Goal: Task Accomplishment & Management: Use online tool/utility

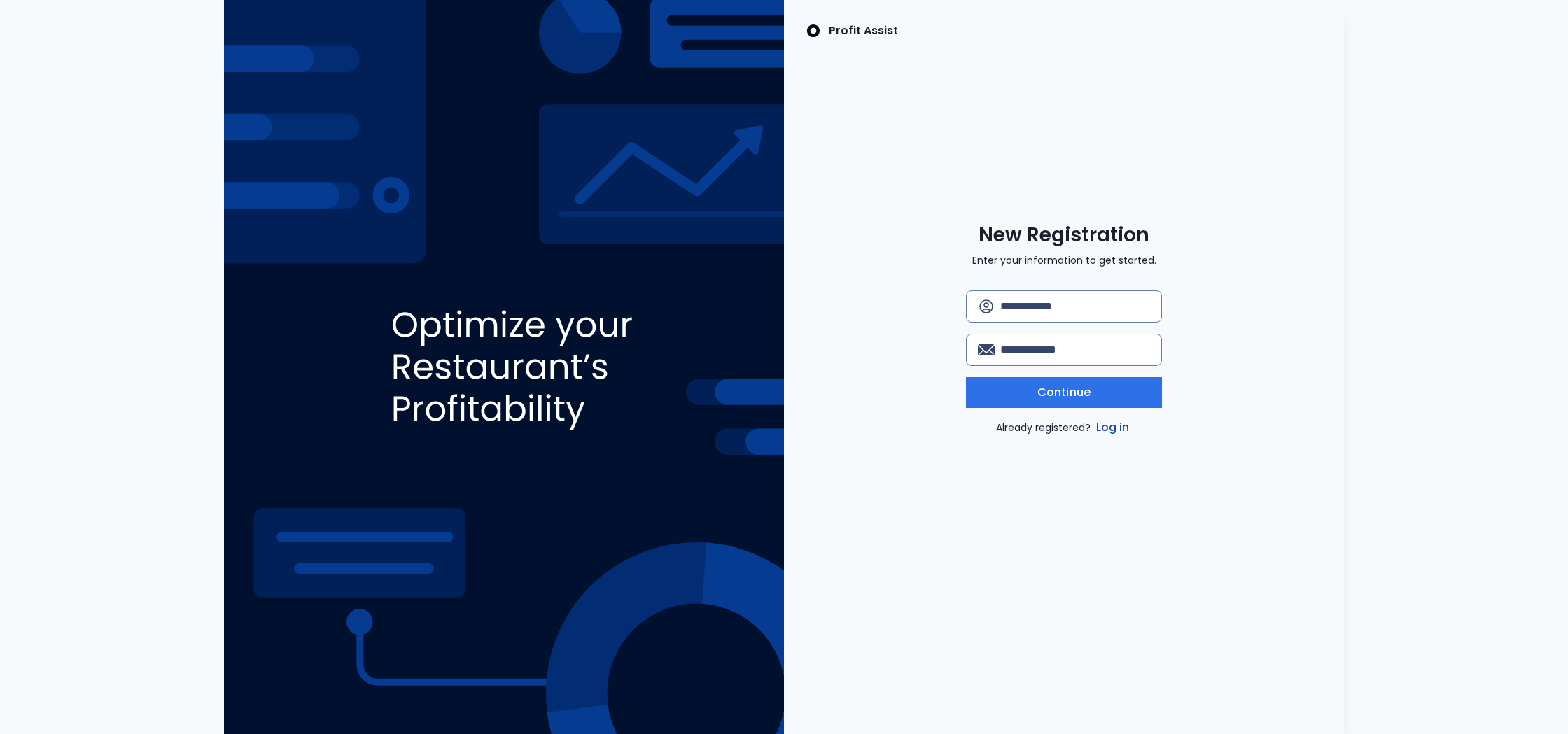
click at [1102, 424] on link "Log in" at bounding box center [1113, 427] width 39 height 17
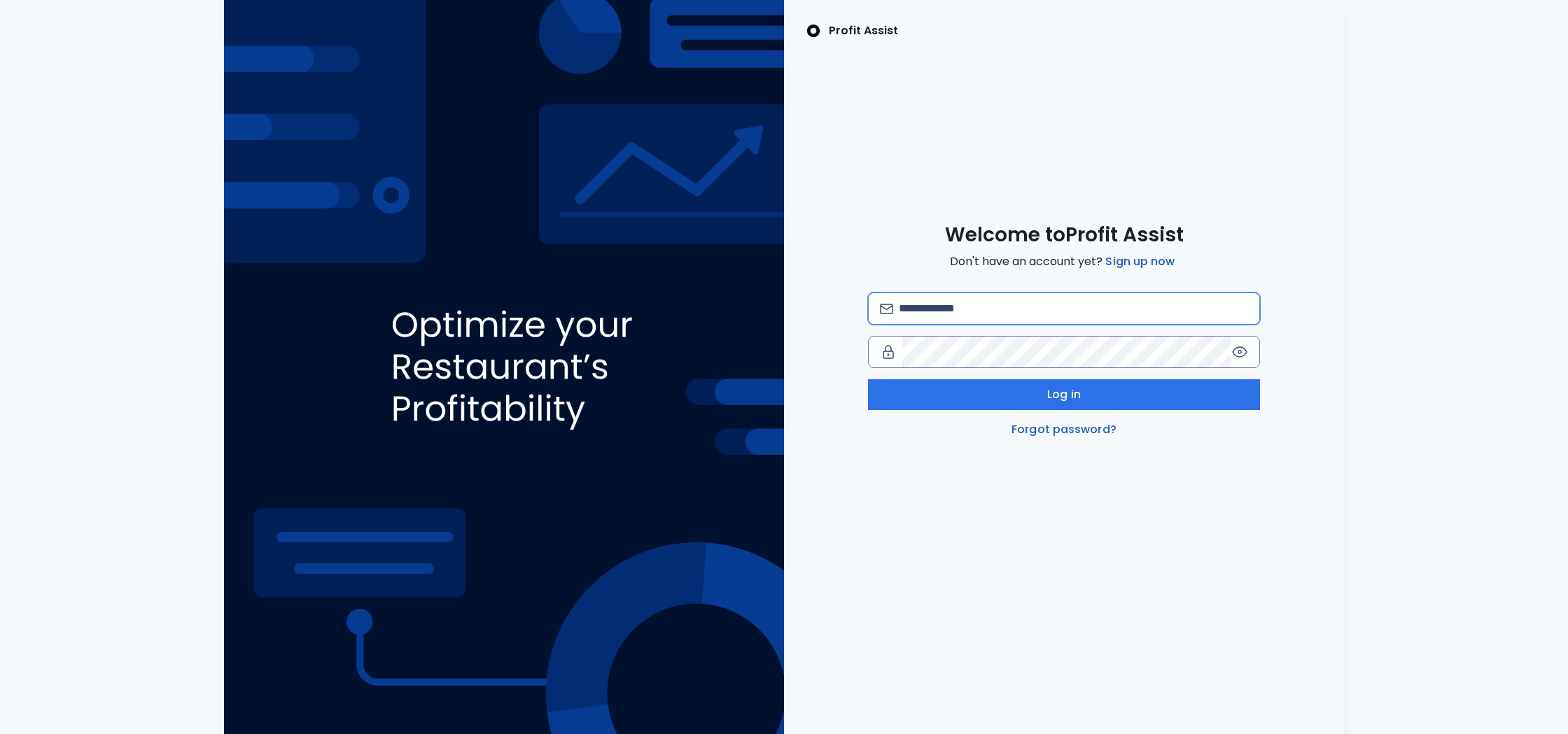
click at [977, 315] on input "email" at bounding box center [1073, 309] width 349 height 31
type input "**********"
click at [1055, 398] on span "Log in" at bounding box center [1064, 394] width 34 height 17
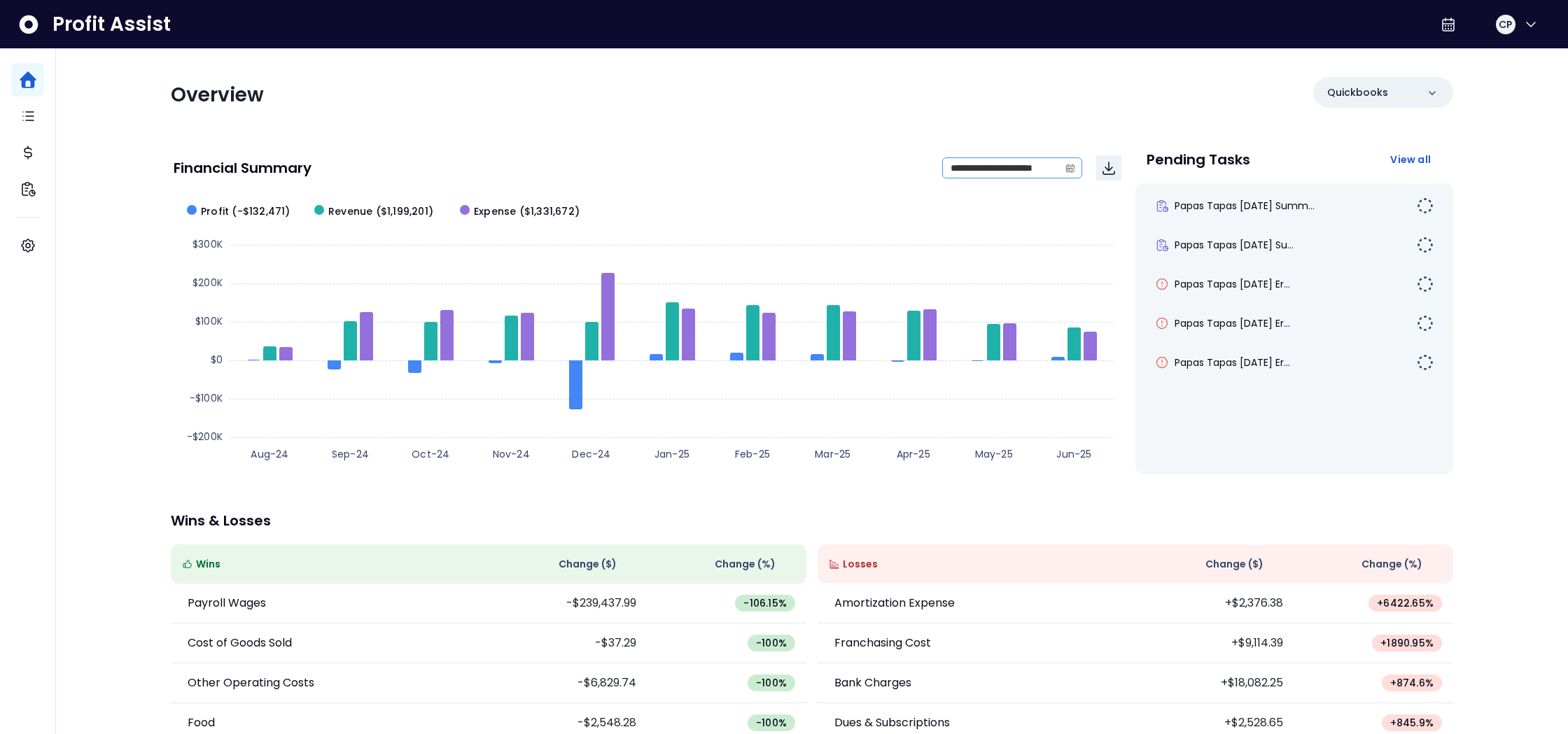
click at [1071, 166] on icon "calendar" at bounding box center [1069, 167] width 8 height 4
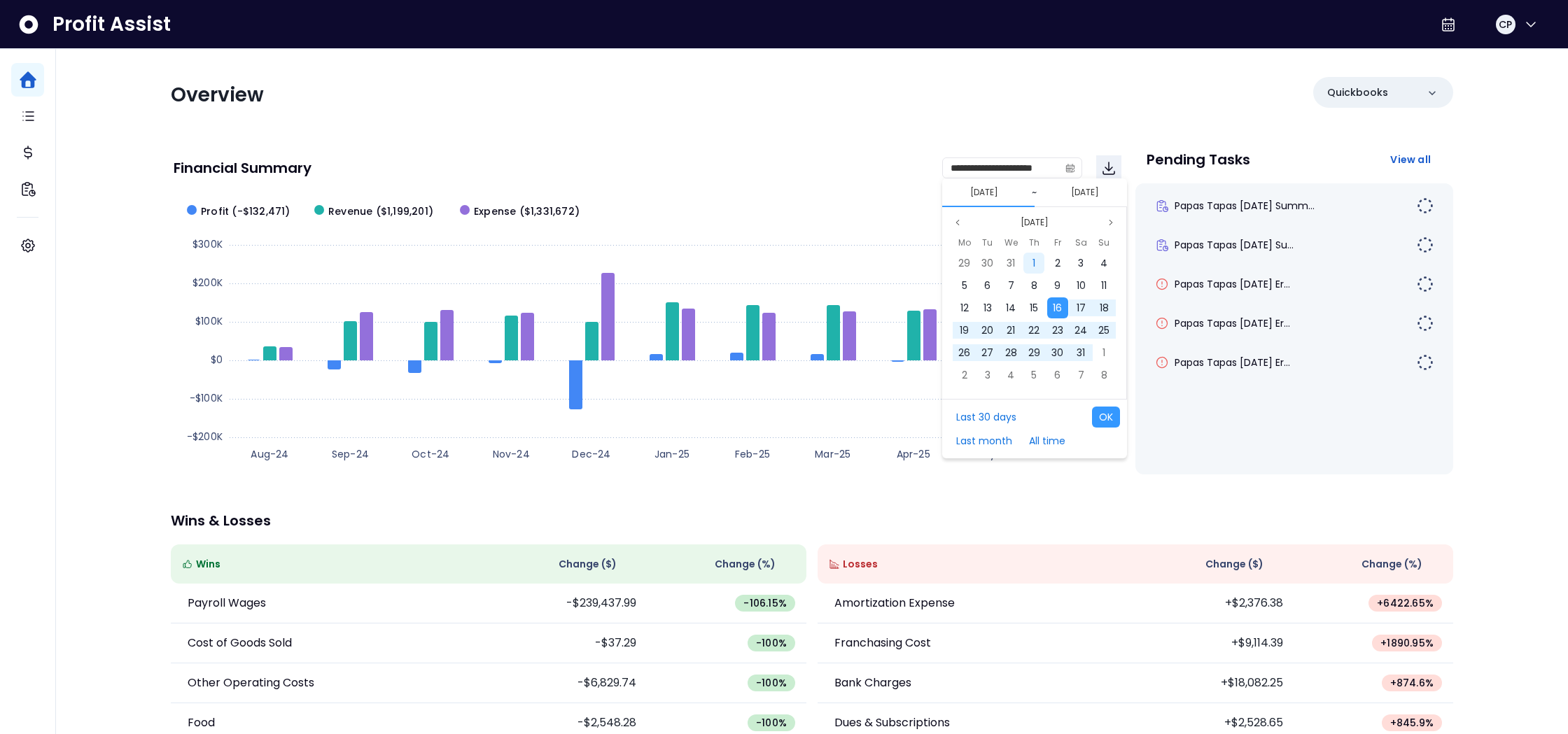
click at [1034, 266] on span "1" at bounding box center [1034, 263] width 3 height 14
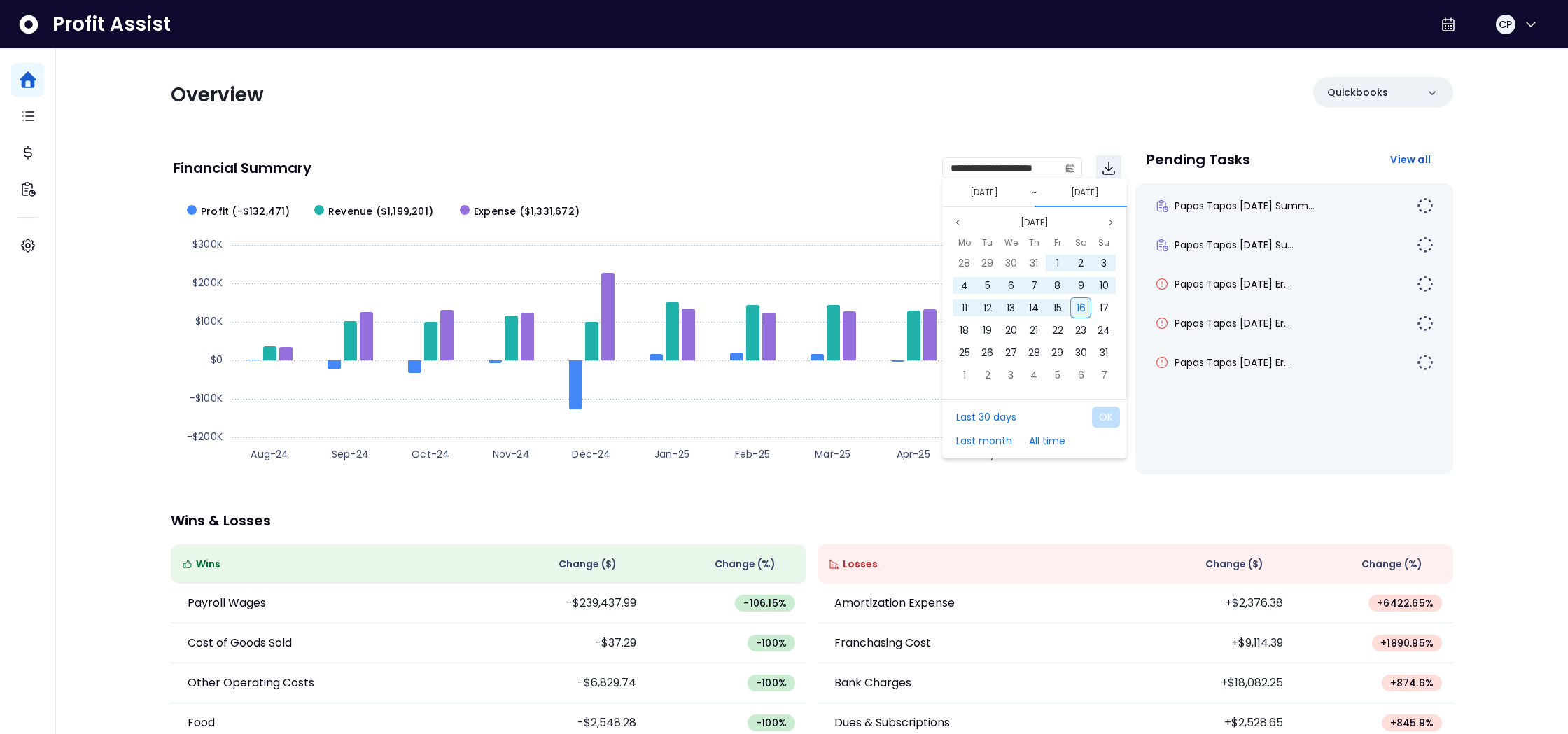
click at [1076, 310] on span "16" at bounding box center [1081, 308] width 9 height 14
click at [1004, 194] on button "[DATE]" at bounding box center [984, 193] width 39 height 17
click at [1004, 195] on button "[DATE]" at bounding box center [984, 193] width 39 height 17
click at [992, 418] on button "Last 30 days" at bounding box center [986, 417] width 74 height 21
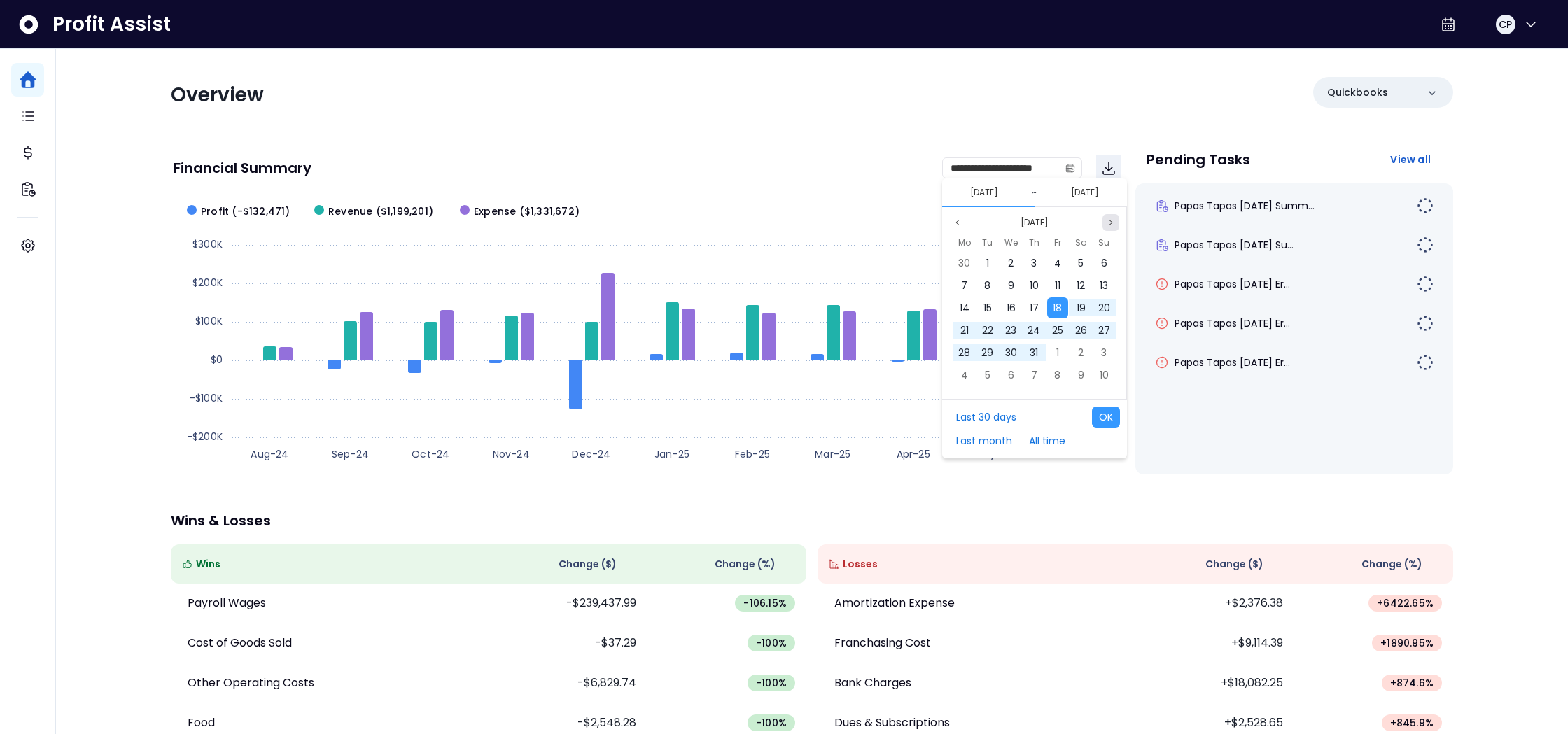
click at [1116, 221] on button "Next month" at bounding box center [1111, 223] width 17 height 17
click at [1055, 262] on div "1" at bounding box center [1057, 263] width 21 height 21
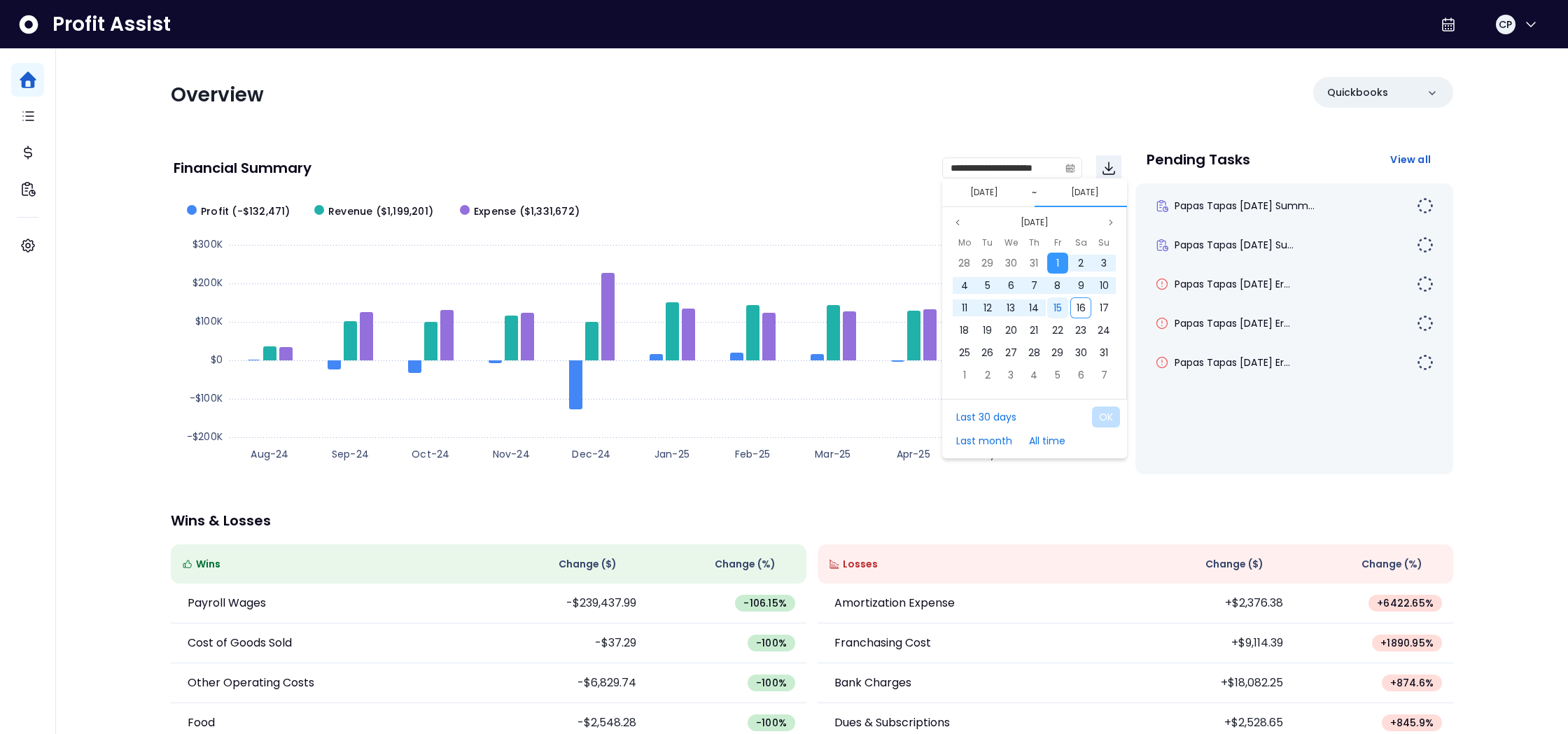
click at [1062, 309] on div "15" at bounding box center [1057, 307] width 21 height 21
click at [1113, 419] on button "OK" at bounding box center [1106, 417] width 28 height 21
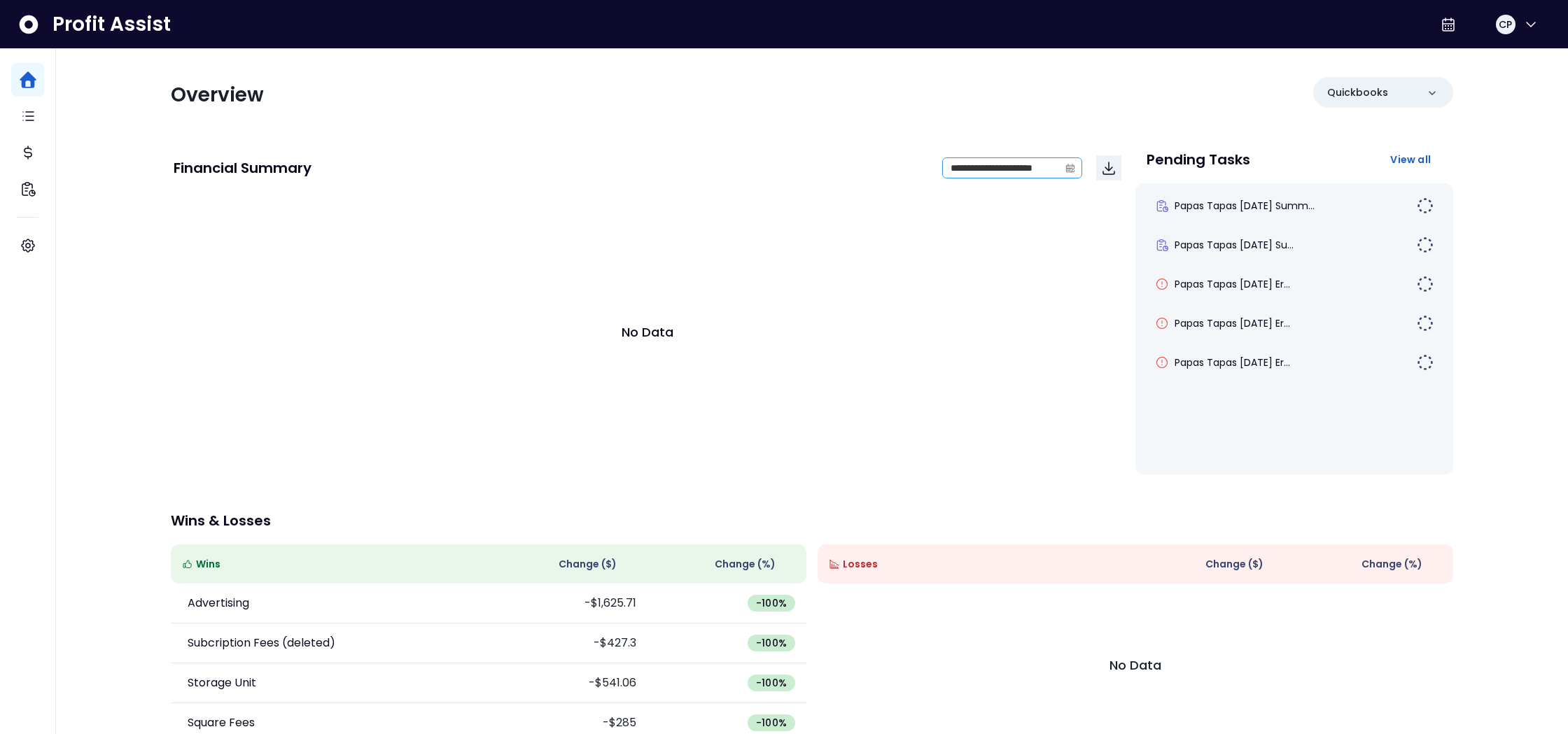
click at [1066, 166] on icon "calendar" at bounding box center [1069, 167] width 8 height 4
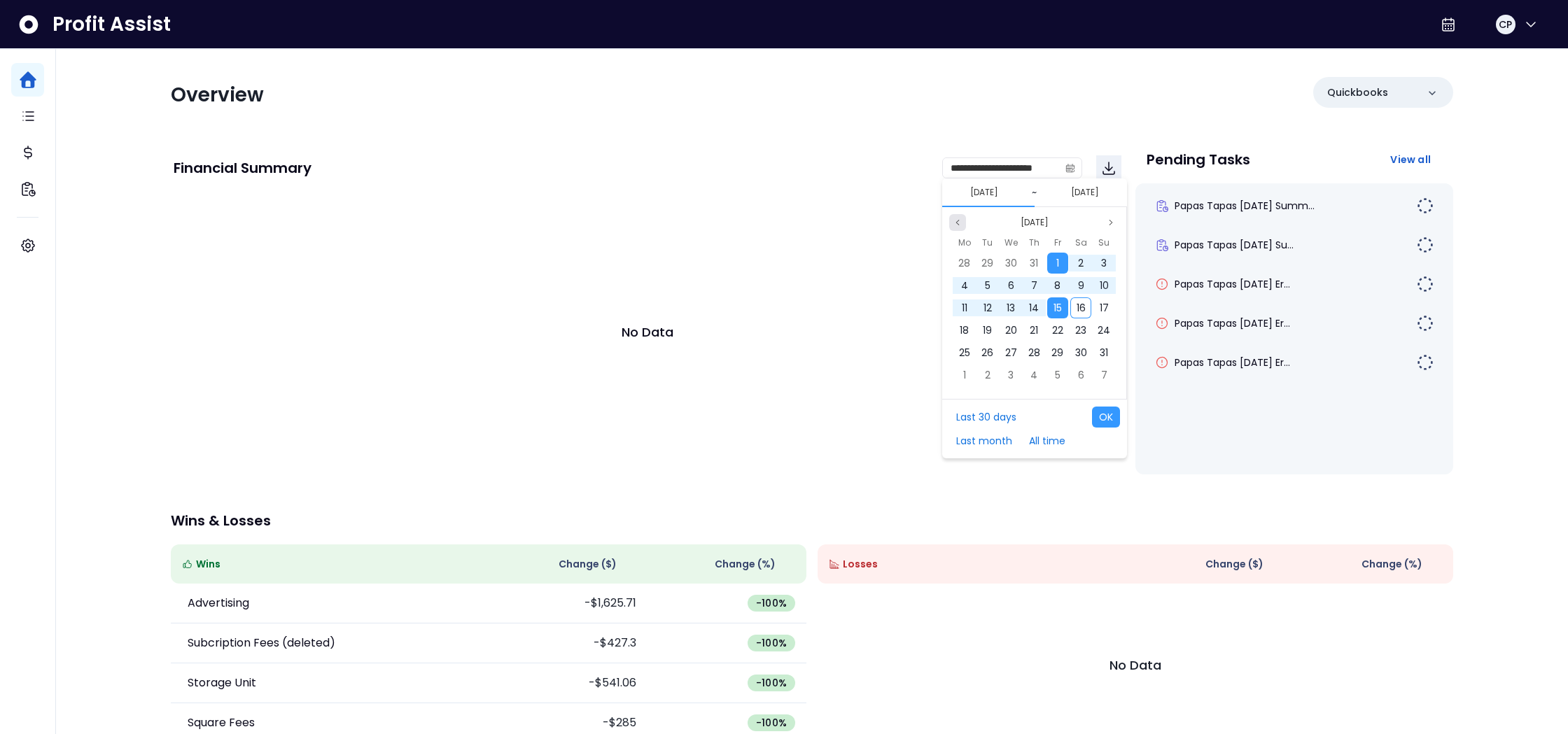
click at [957, 227] on button "Previous month" at bounding box center [958, 223] width 17 height 17
click at [991, 263] on div "1" at bounding box center [987, 263] width 21 height 21
click at [961, 225] on icon "page previous" at bounding box center [957, 222] width 8 height 8
click at [1030, 354] on span "31" at bounding box center [1033, 353] width 8 height 14
click at [1107, 413] on button "OK" at bounding box center [1106, 417] width 28 height 21
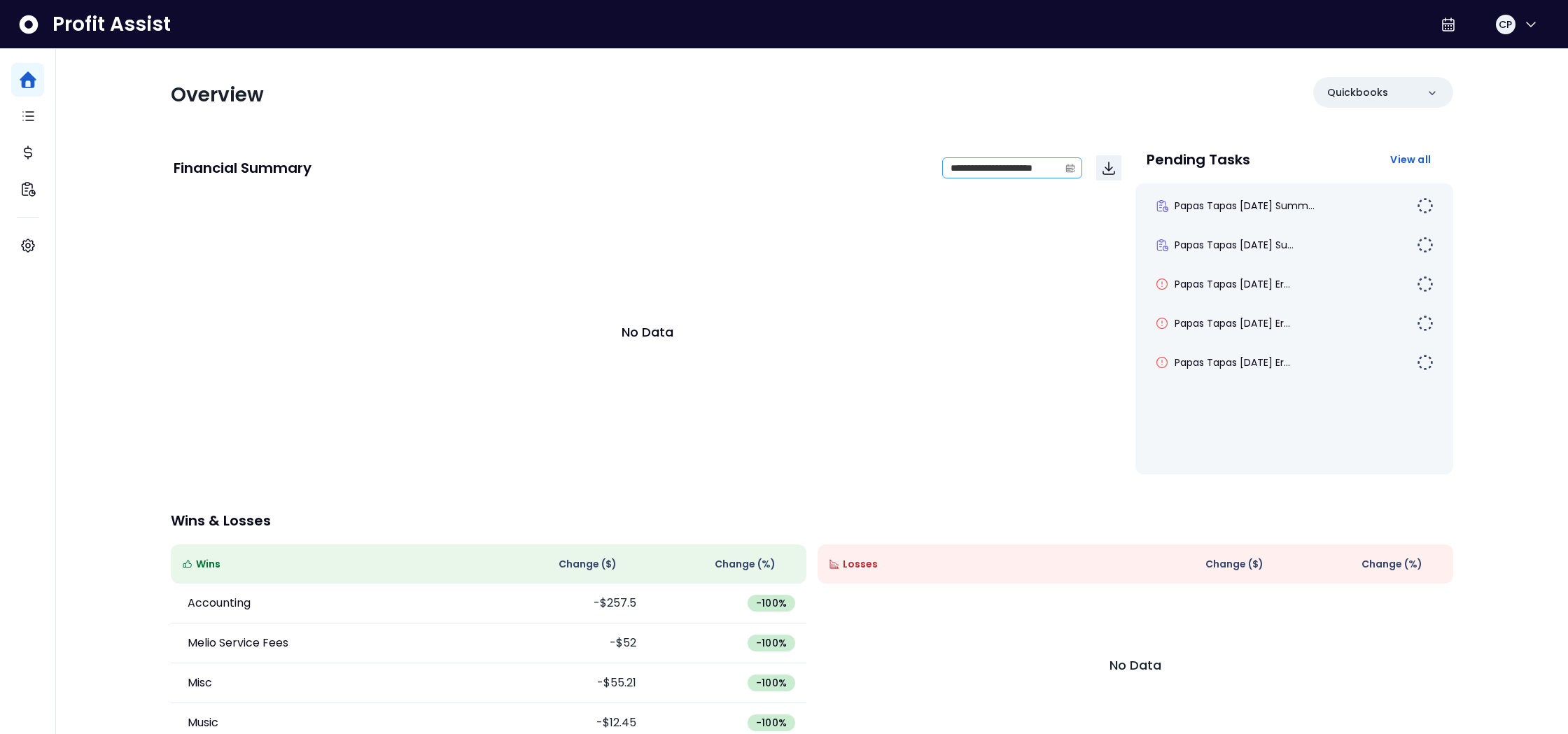
click at [1070, 173] on span at bounding box center [1069, 167] width 22 height 19
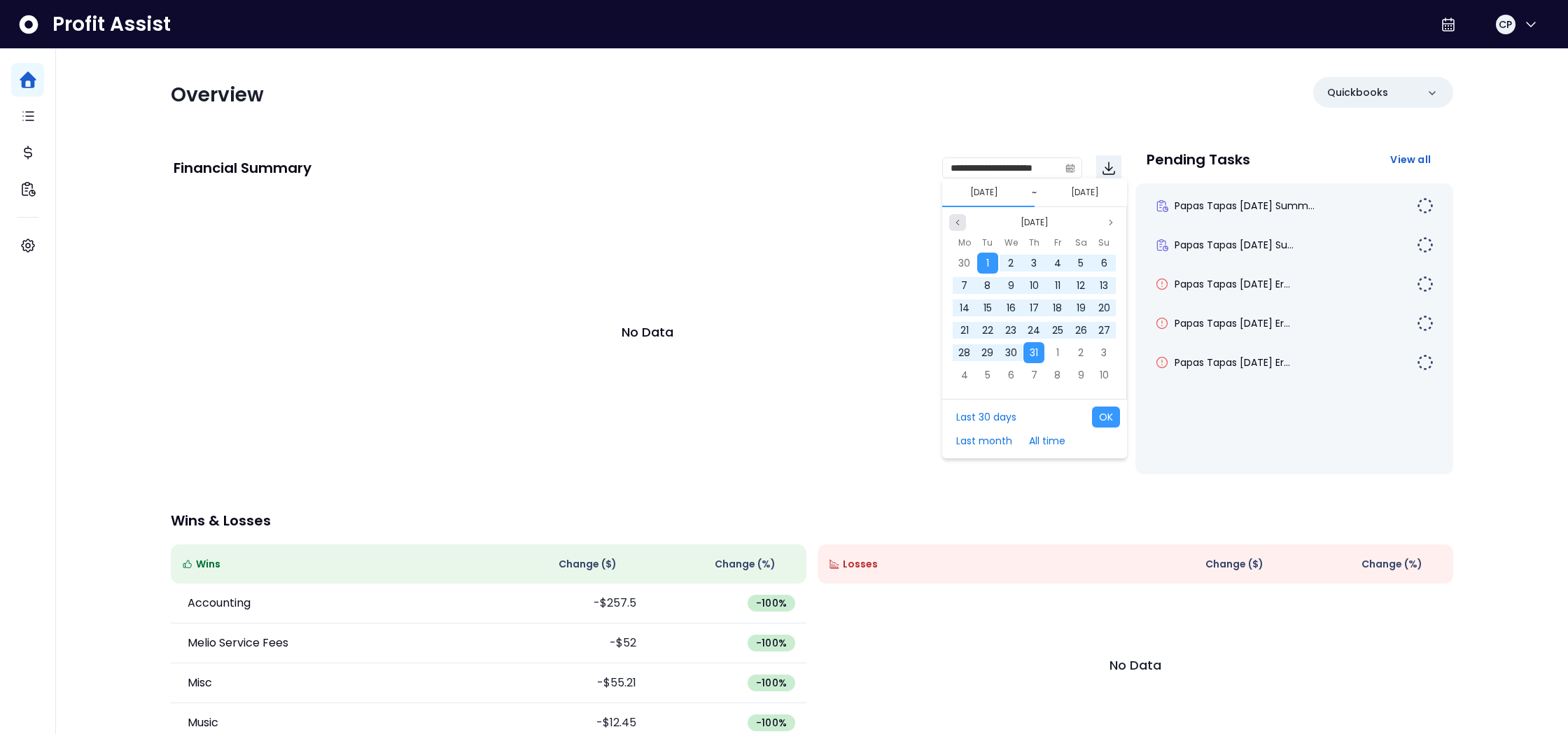
click at [960, 226] on button "Previous month" at bounding box center [958, 223] width 17 height 17
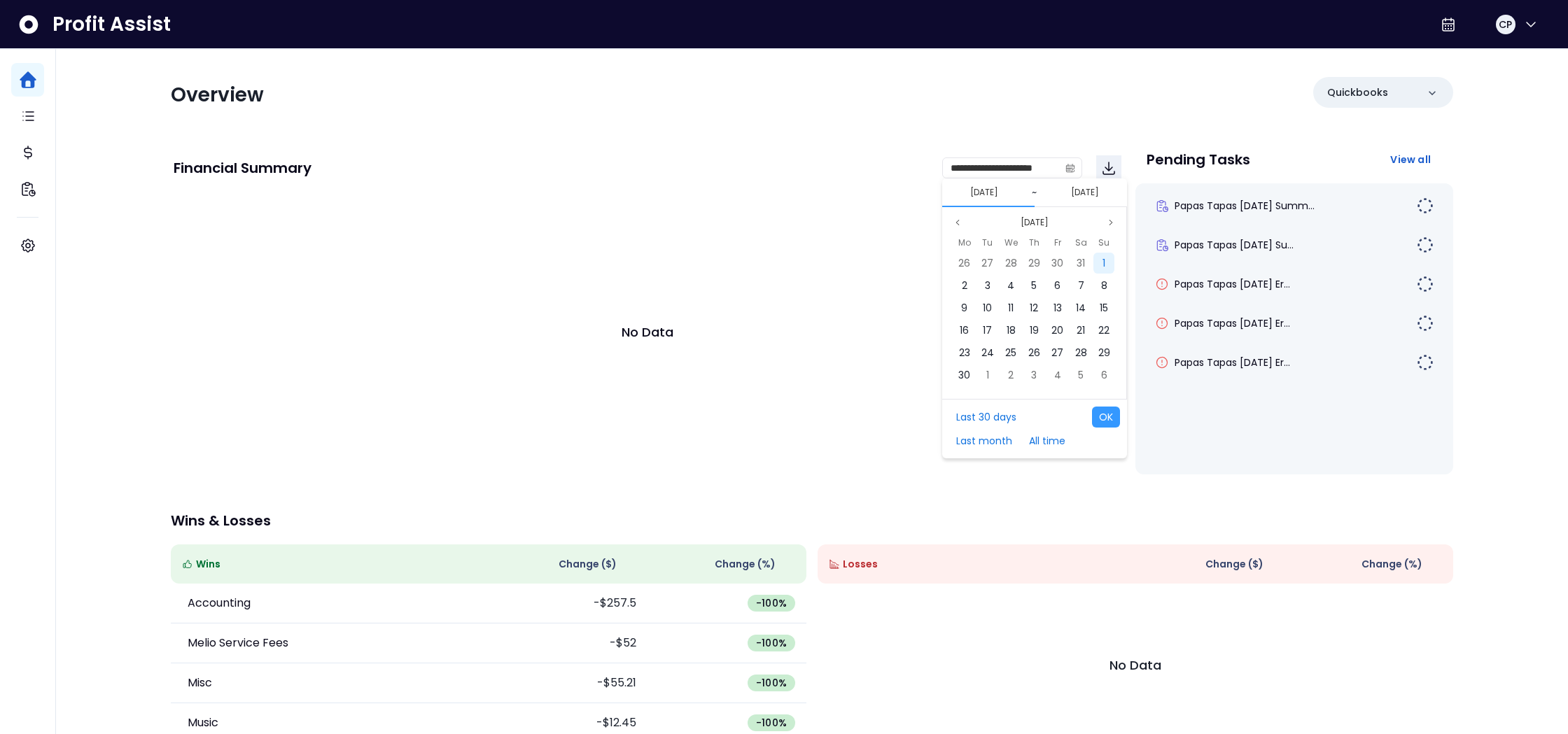
click at [1100, 263] on div "1" at bounding box center [1103, 263] width 21 height 21
click at [959, 227] on button "Previous month" at bounding box center [958, 223] width 17 height 17
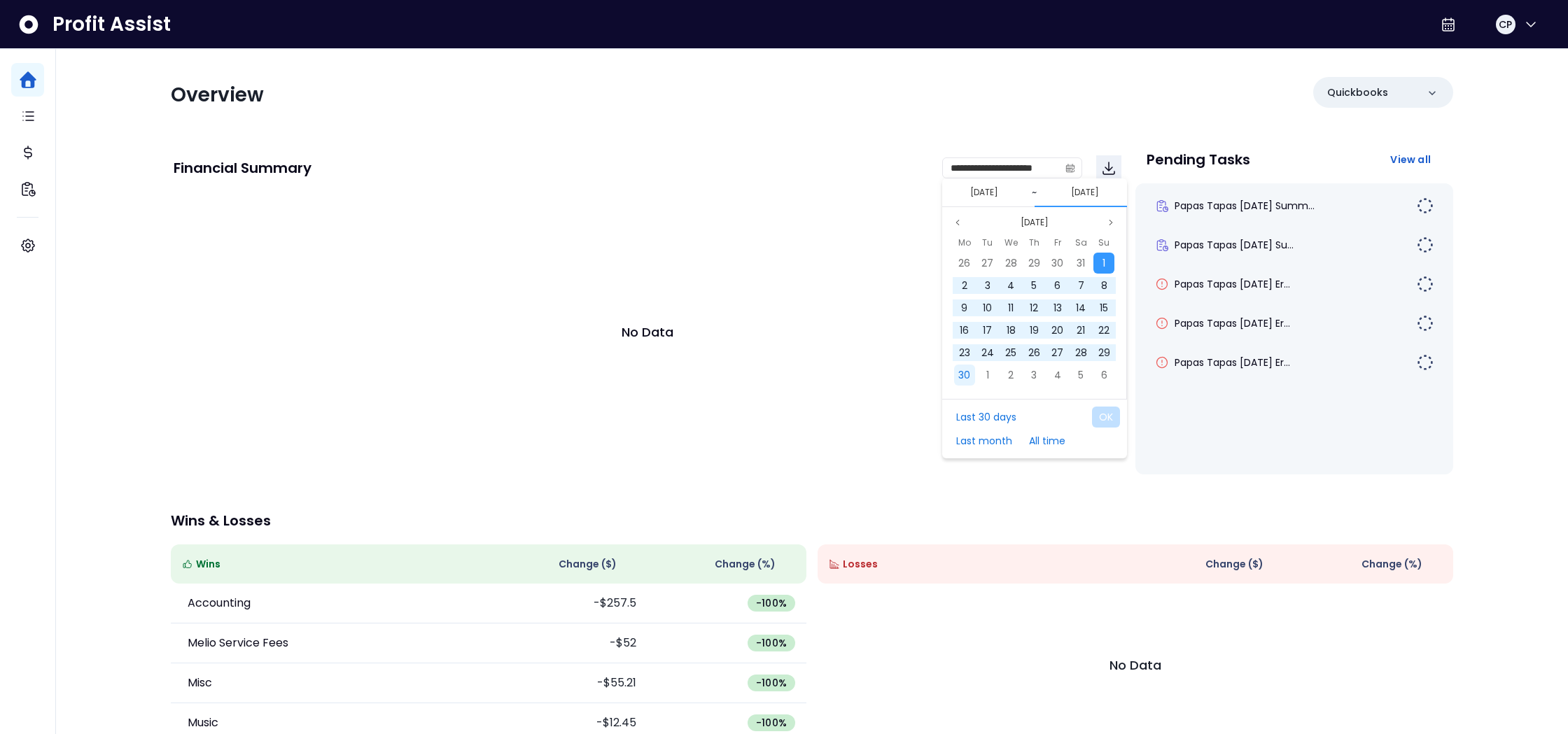
click at [965, 378] on span "30" at bounding box center [963, 375] width 12 height 14
click at [1113, 421] on button "OK" at bounding box center [1106, 417] width 28 height 21
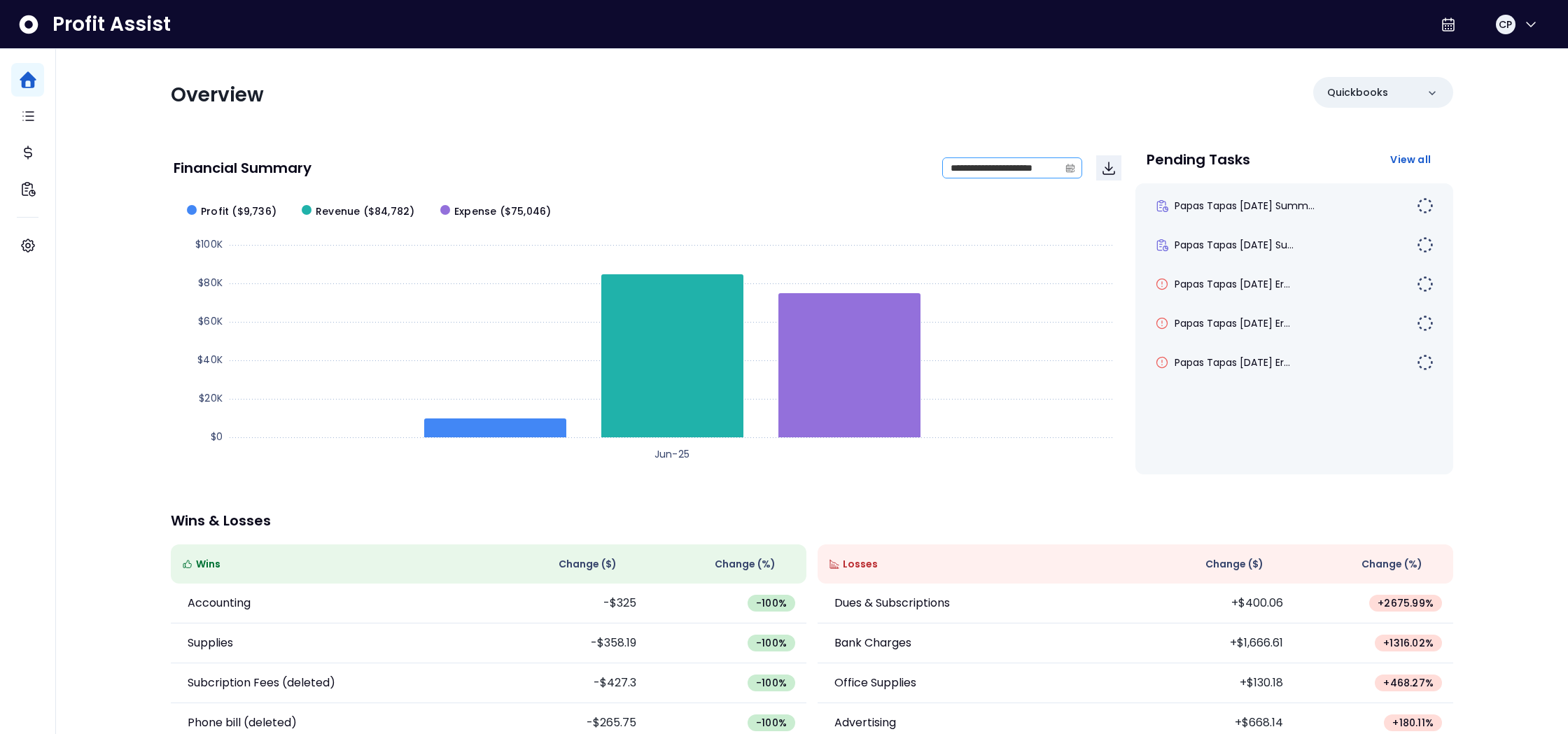
click at [1075, 166] on span at bounding box center [1069, 167] width 22 height 19
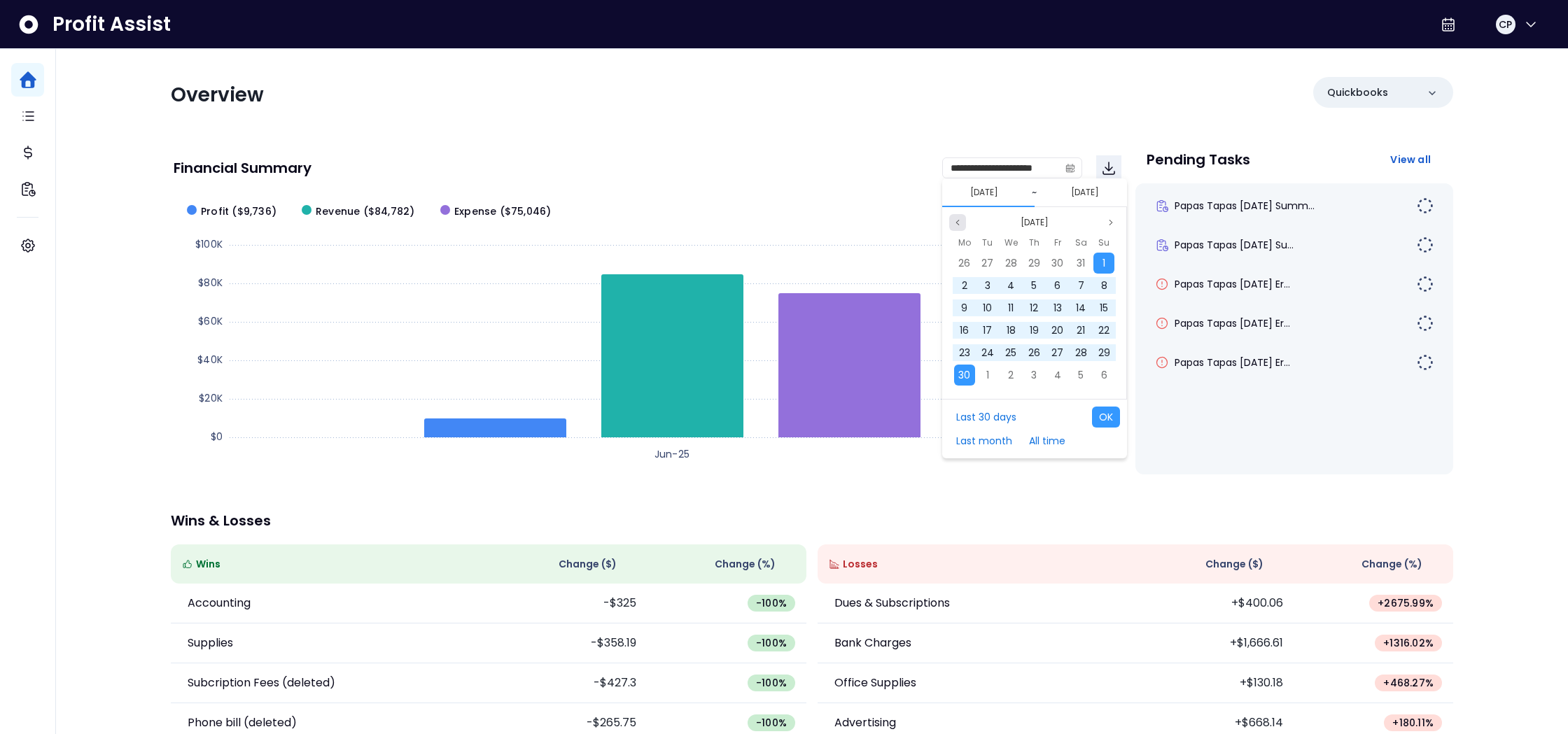
click at [958, 224] on icon "page previous" at bounding box center [957, 222] width 8 height 8
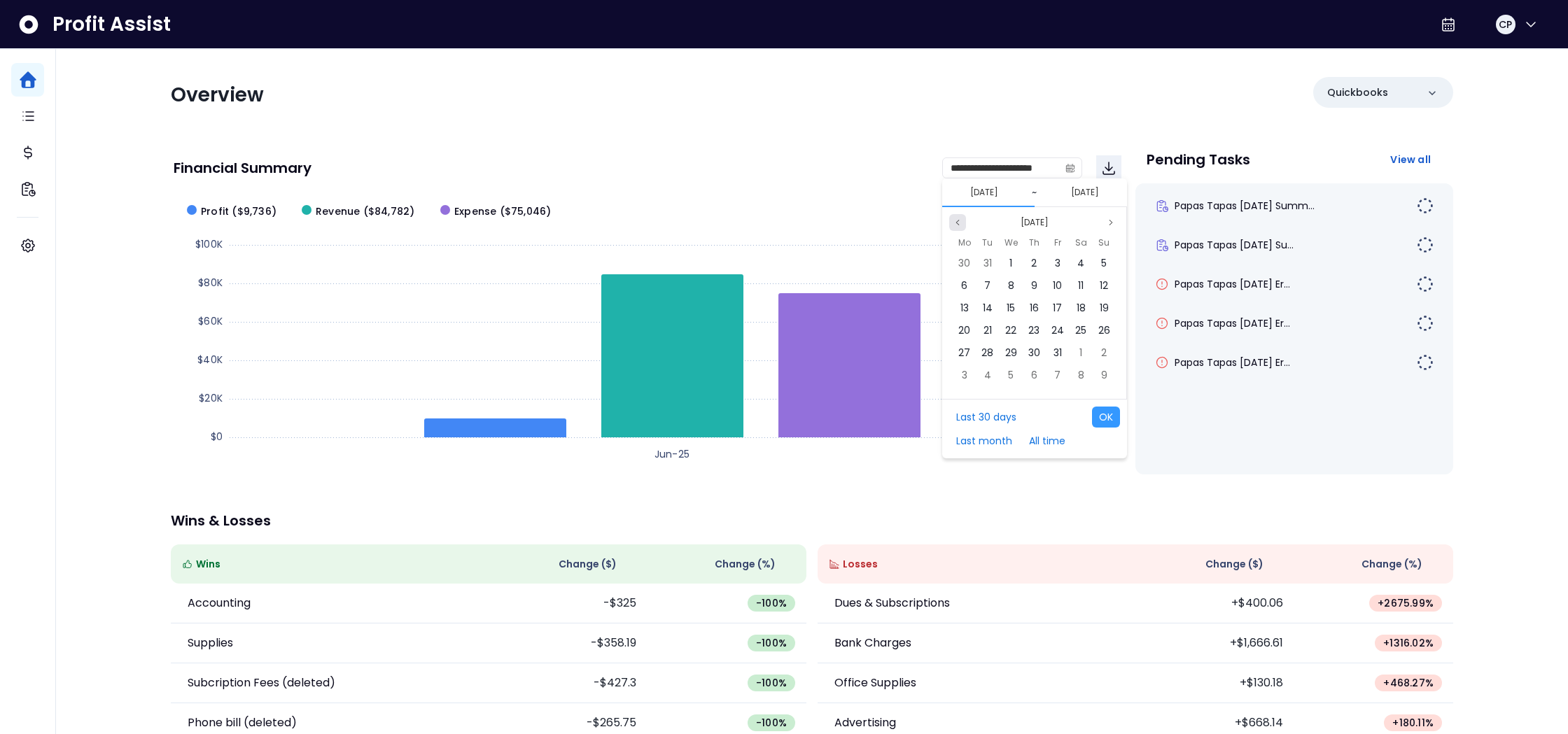
click at [958, 224] on icon "page previous" at bounding box center [957, 222] width 8 height 8
click at [1116, 223] on button "Next month" at bounding box center [1111, 223] width 17 height 17
click at [1008, 257] on div "1" at bounding box center [1010, 263] width 21 height 21
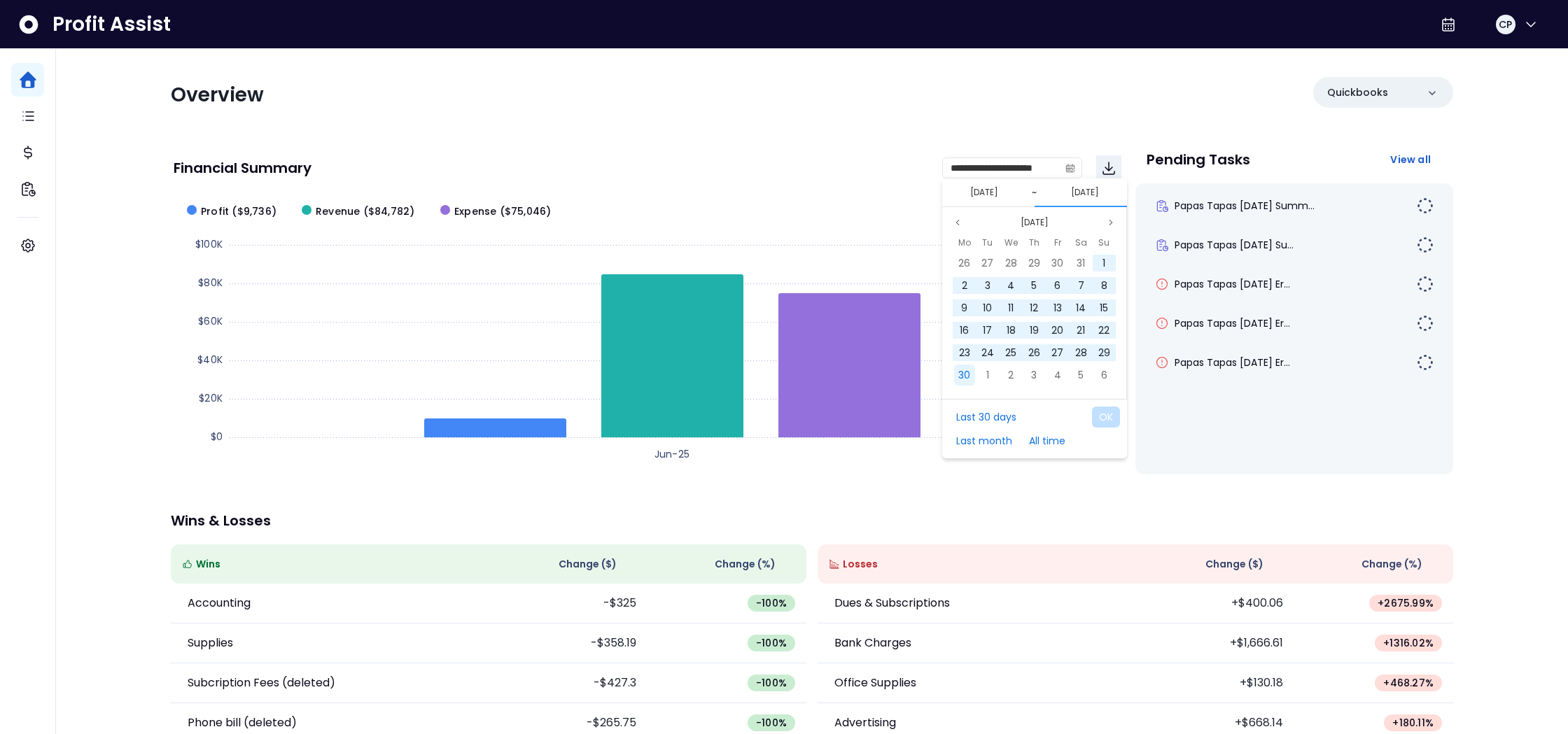
click at [965, 377] on span "30" at bounding box center [963, 375] width 12 height 14
click at [1108, 423] on button "OK" at bounding box center [1106, 417] width 28 height 21
type input "**********"
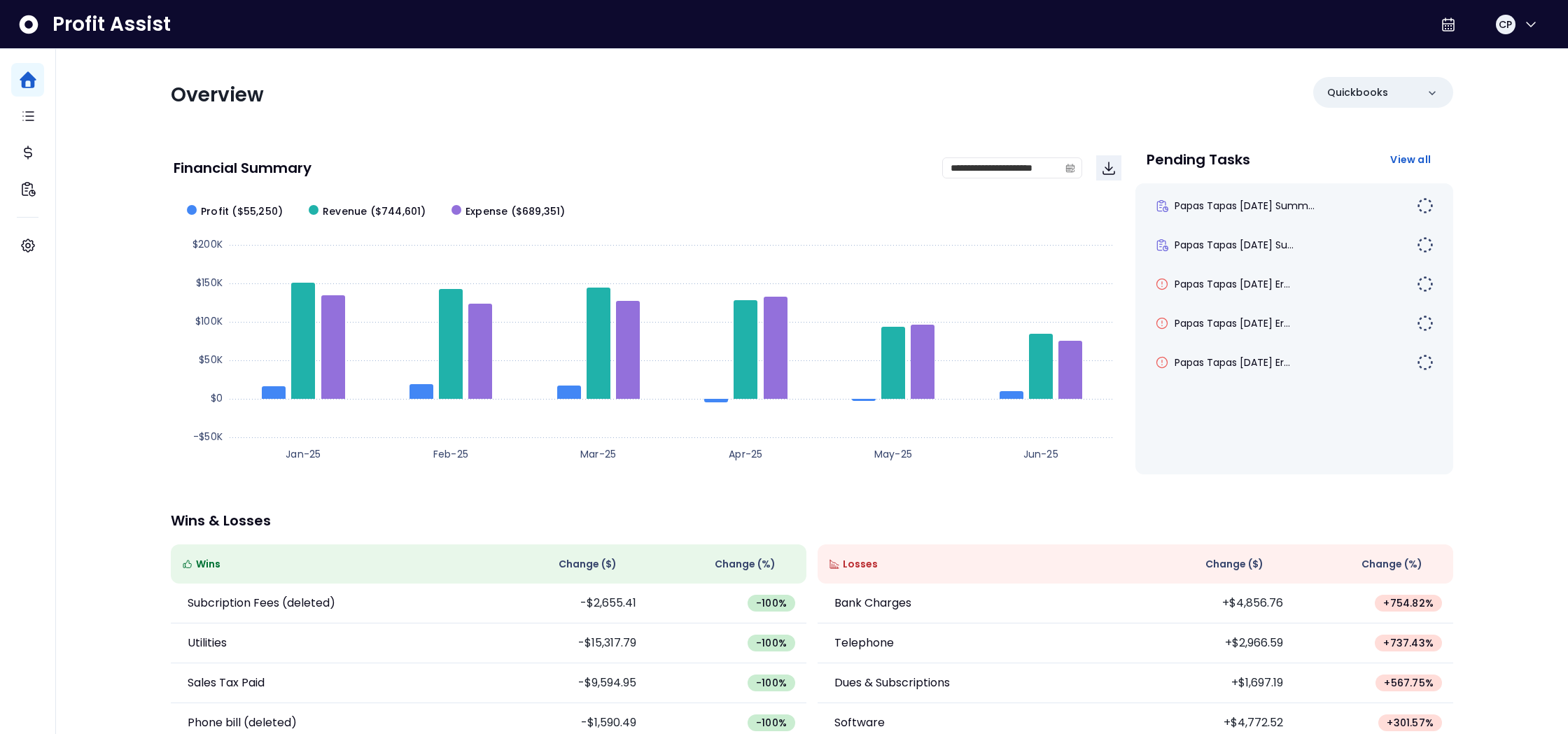
click at [764, 154] on div "**********" at bounding box center [647, 168] width 948 height 48
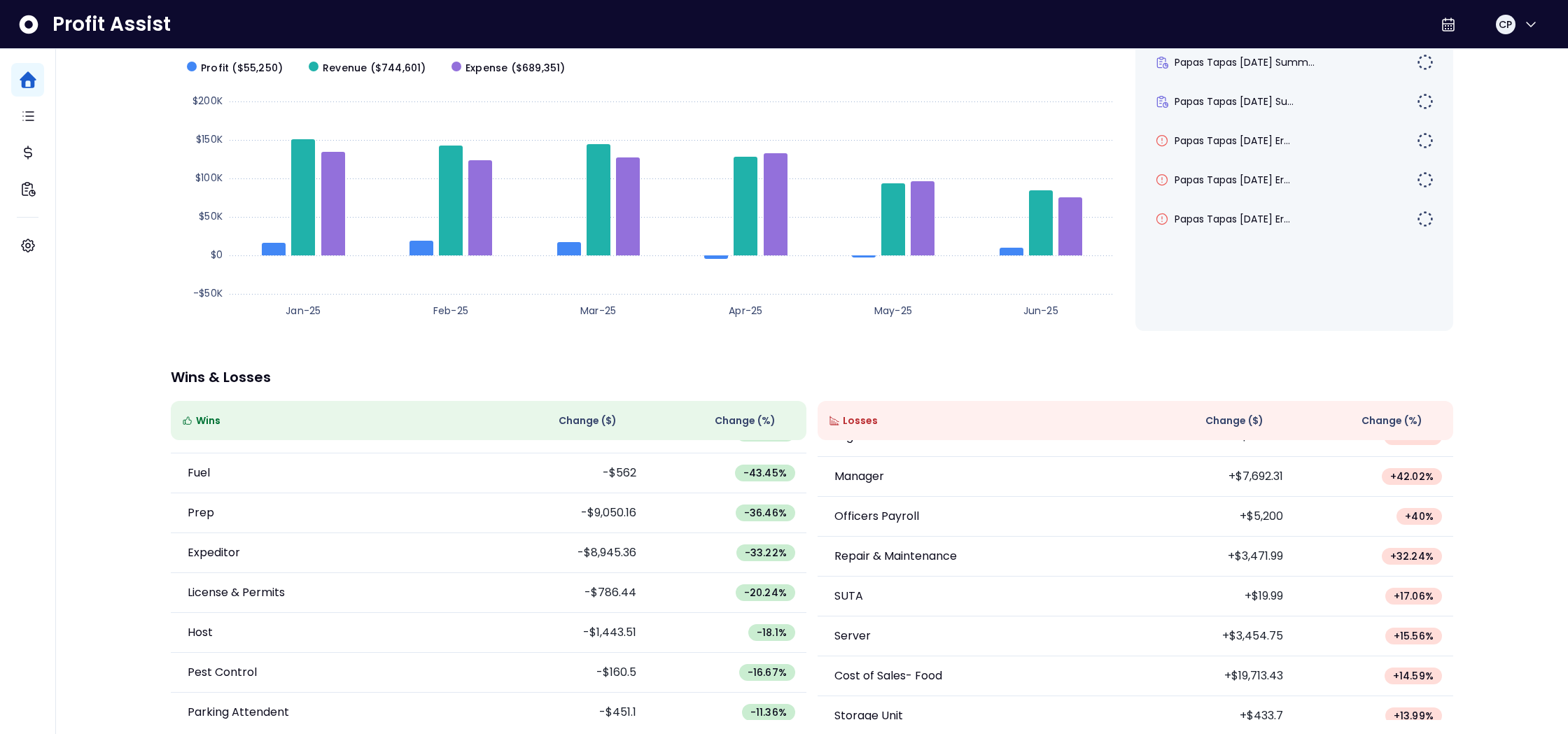
scroll to position [1262, 0]
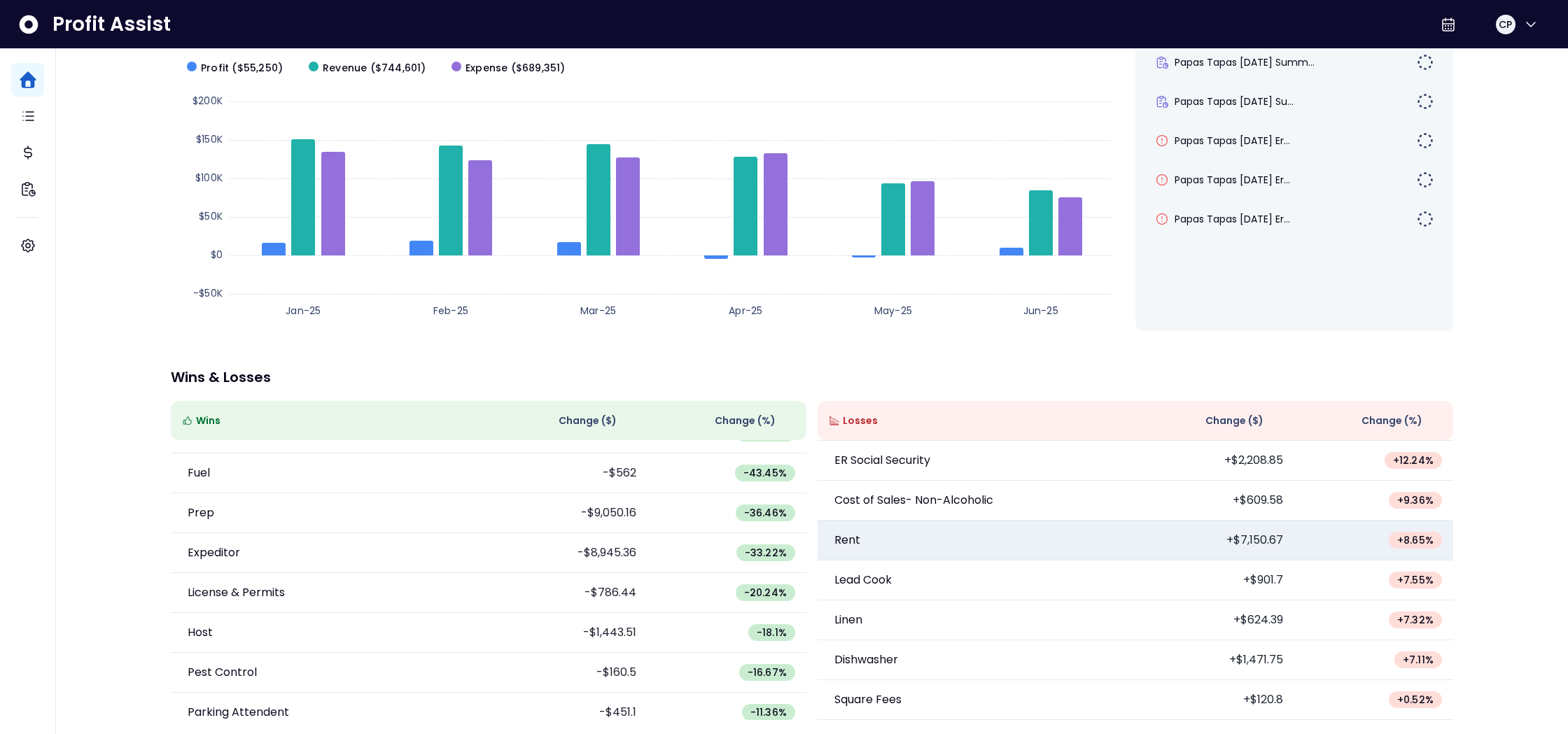
click at [989, 547] on td "Rent" at bounding box center [976, 541] width 317 height 40
drag, startPoint x: 1404, startPoint y: 535, endPoint x: 1253, endPoint y: 538, distance: 151.0
click at [1404, 535] on span "+ 8.65 %" at bounding box center [1415, 540] width 36 height 14
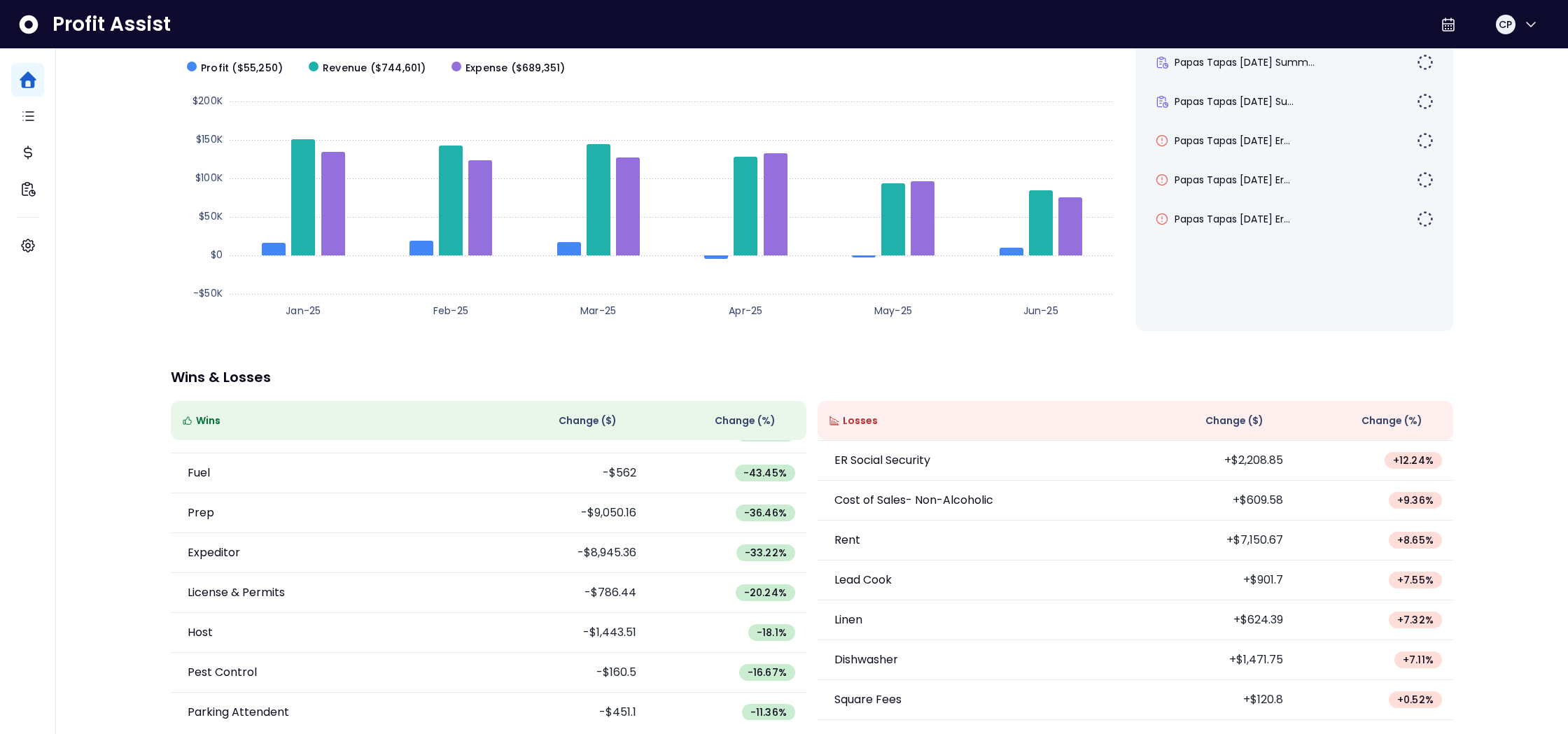
click at [849, 533] on p "Rent" at bounding box center [848, 540] width 26 height 17
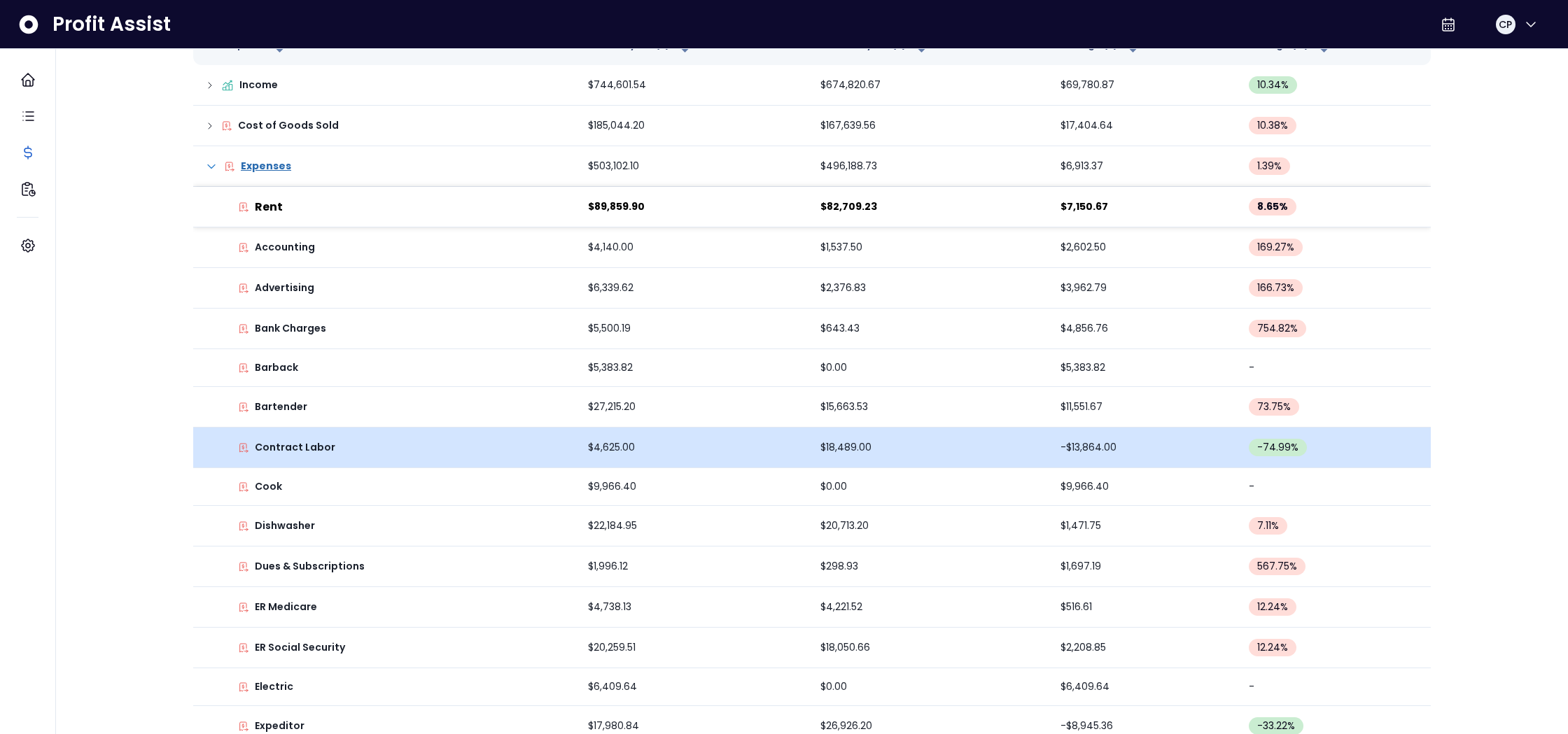
scroll to position [243, 0]
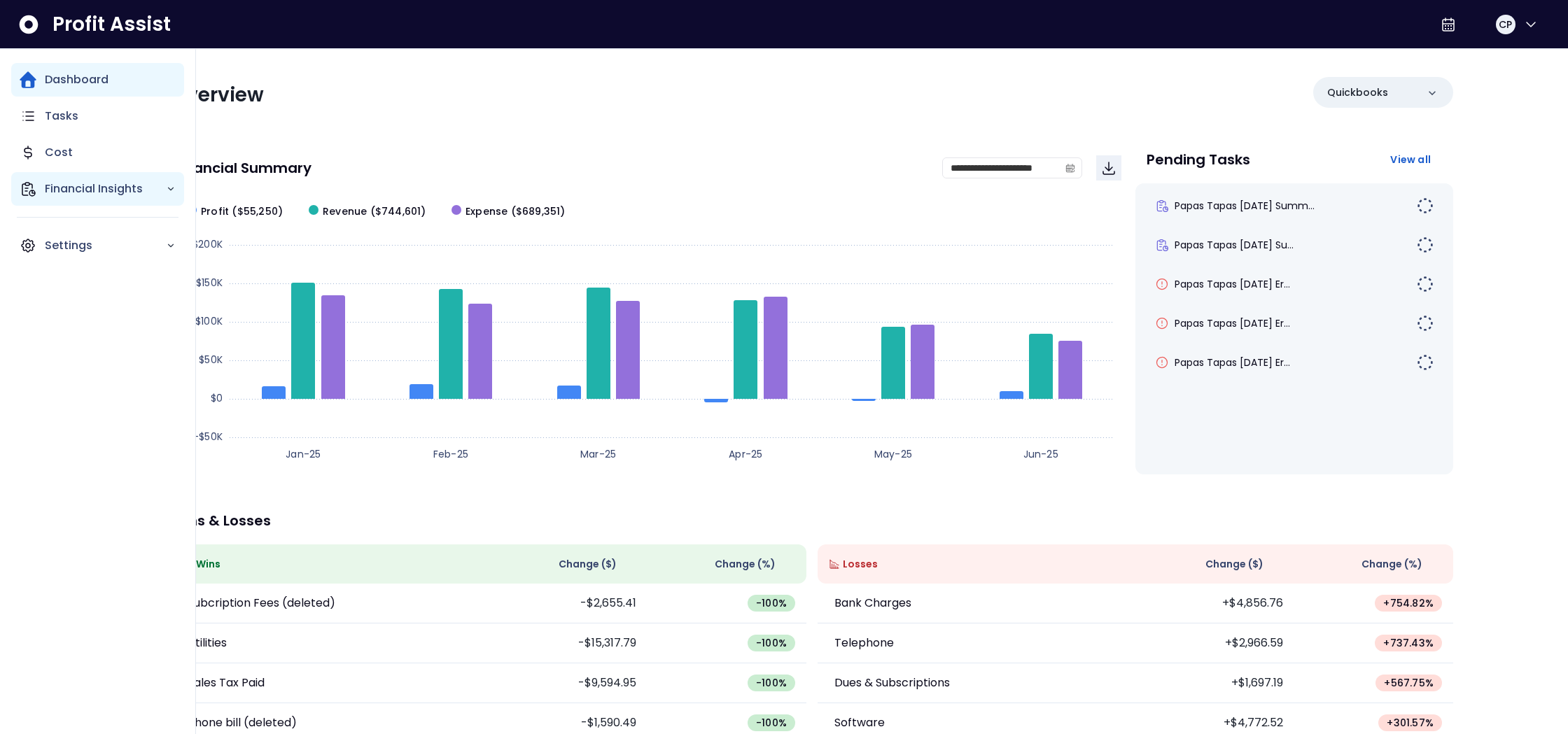
scroll to position [5, 0]
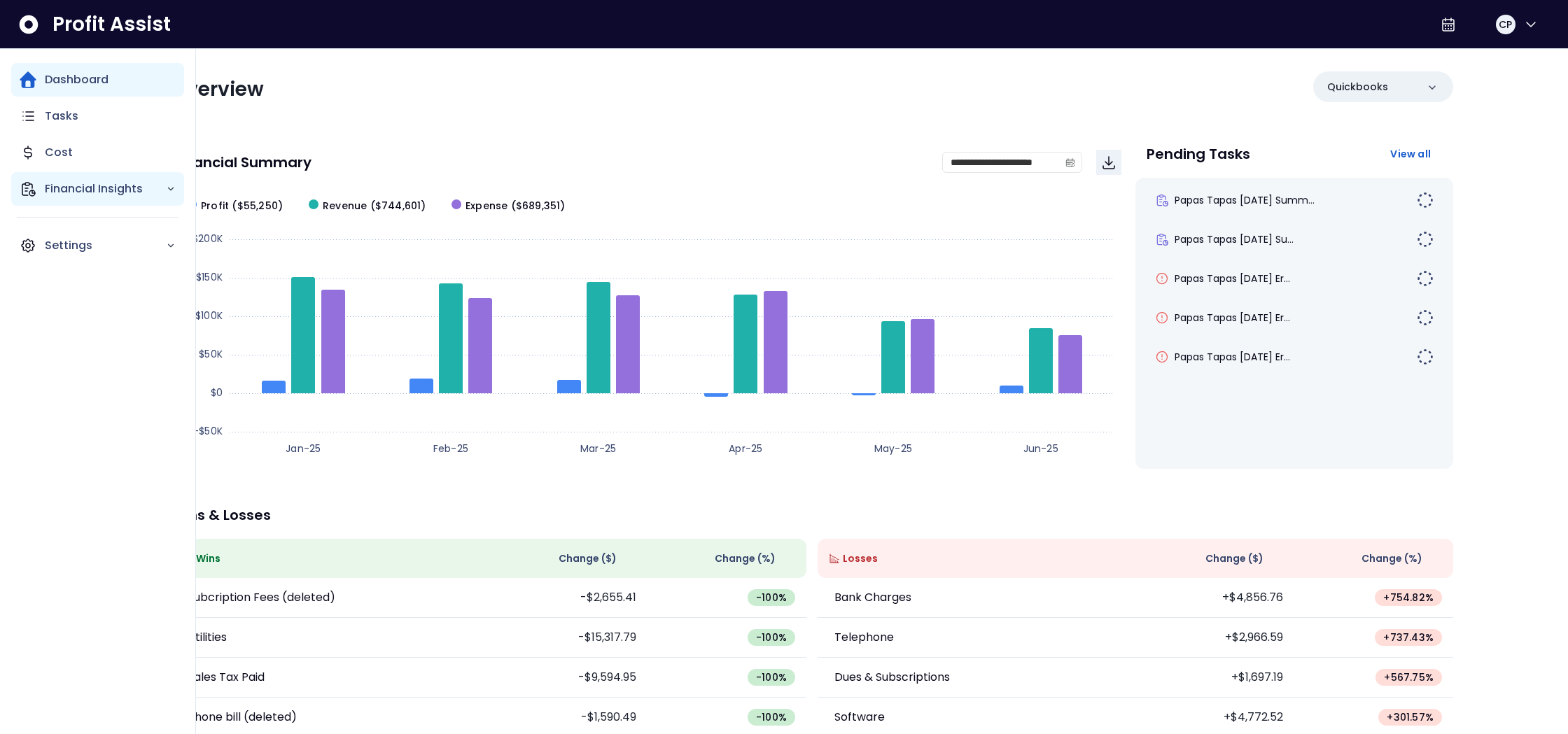
click at [83, 186] on p "Financial Insights" at bounding box center [105, 189] width 121 height 17
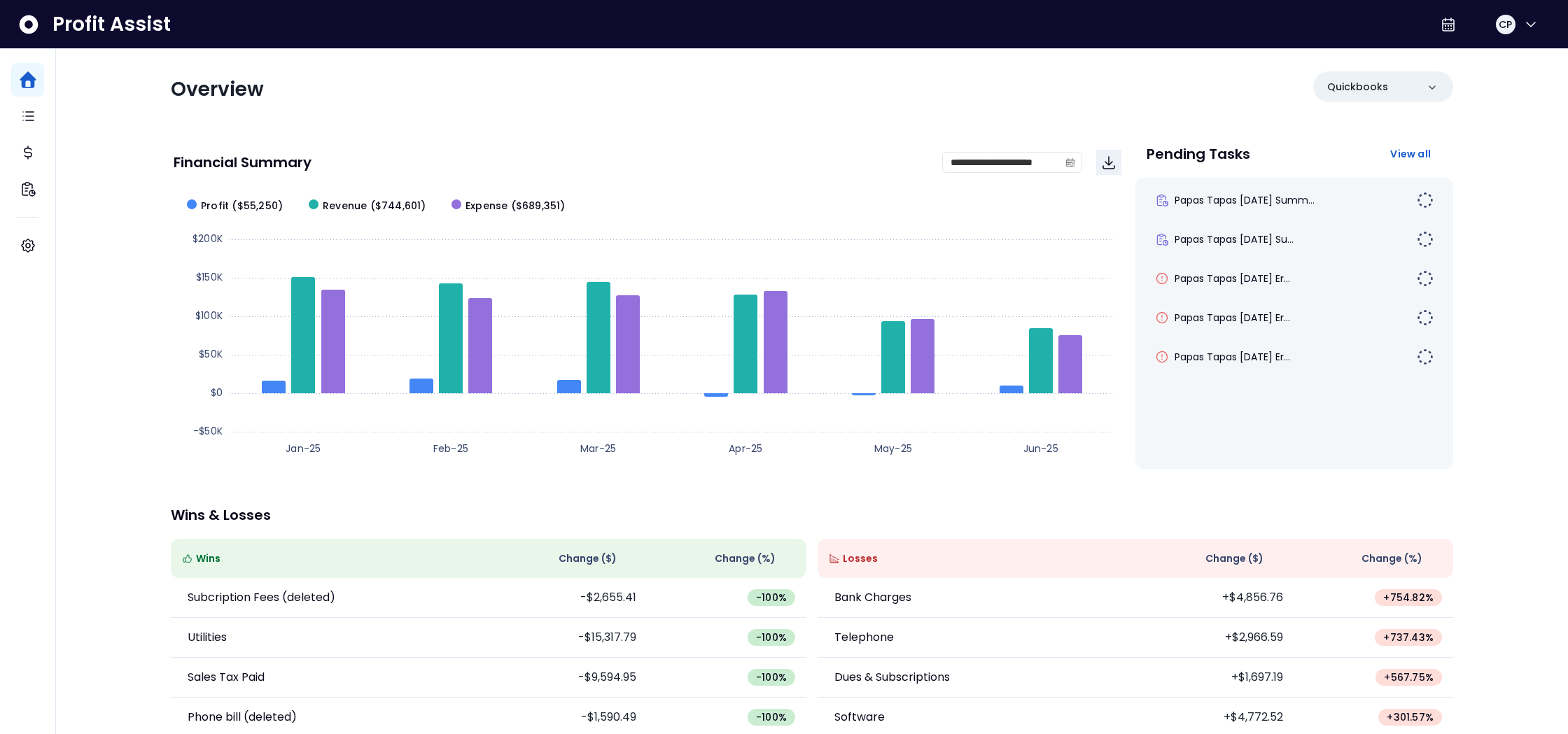
click at [557, 125] on div "**********" at bounding box center [811, 457] width 1310 height 828
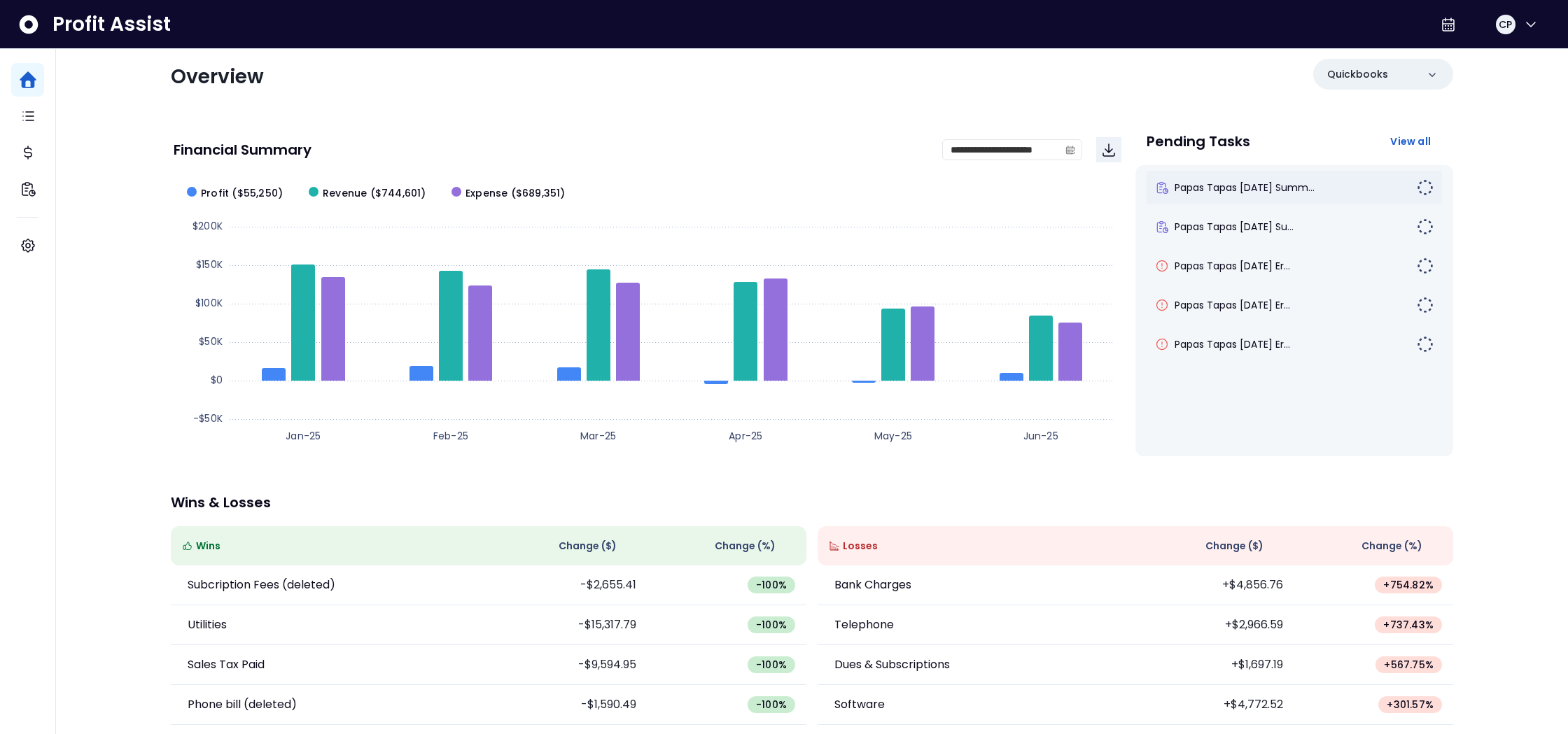
scroll to position [21, 0]
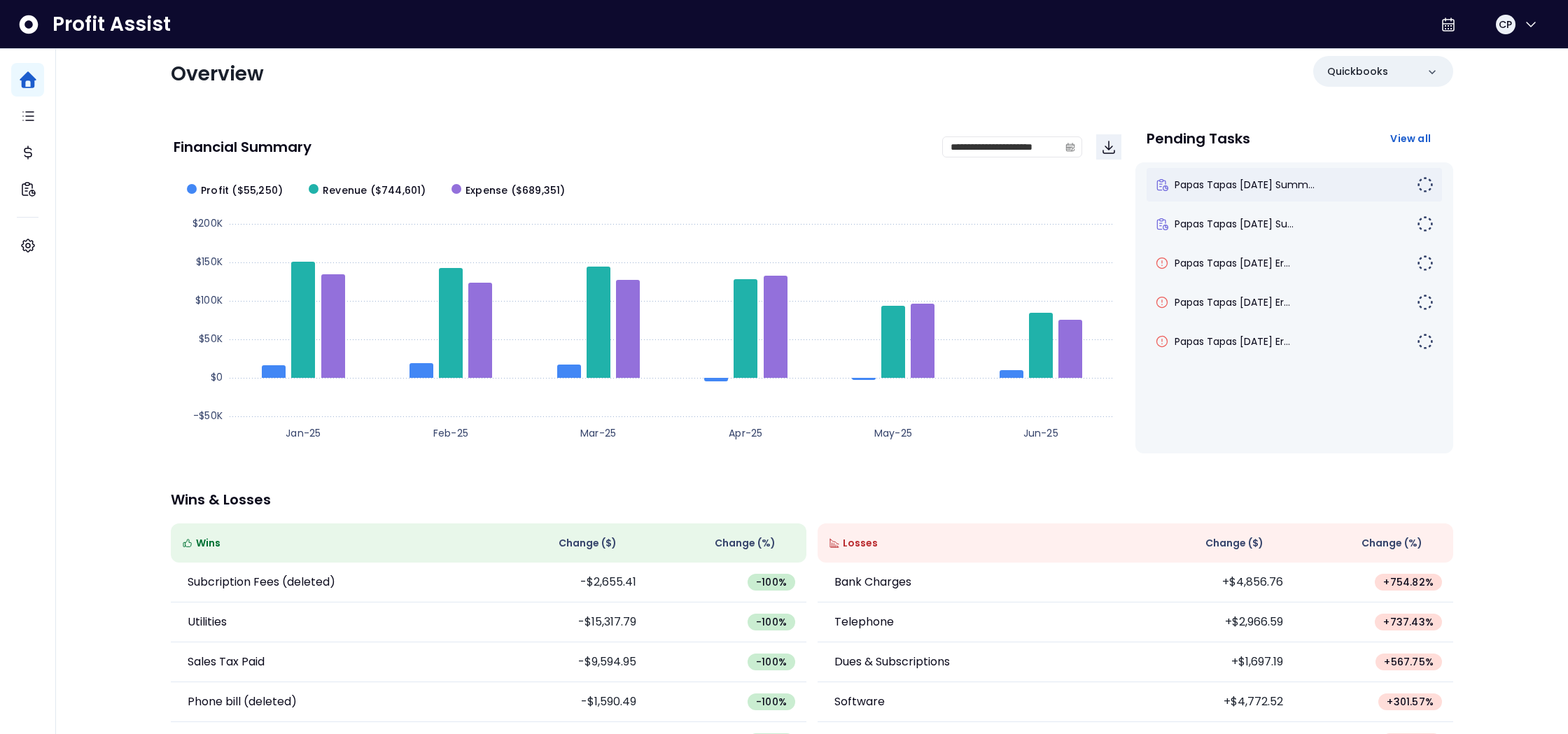
click at [1351, 189] on div "Papas Tapas [DATE] Summ..." at bounding box center [1286, 185] width 262 height 14
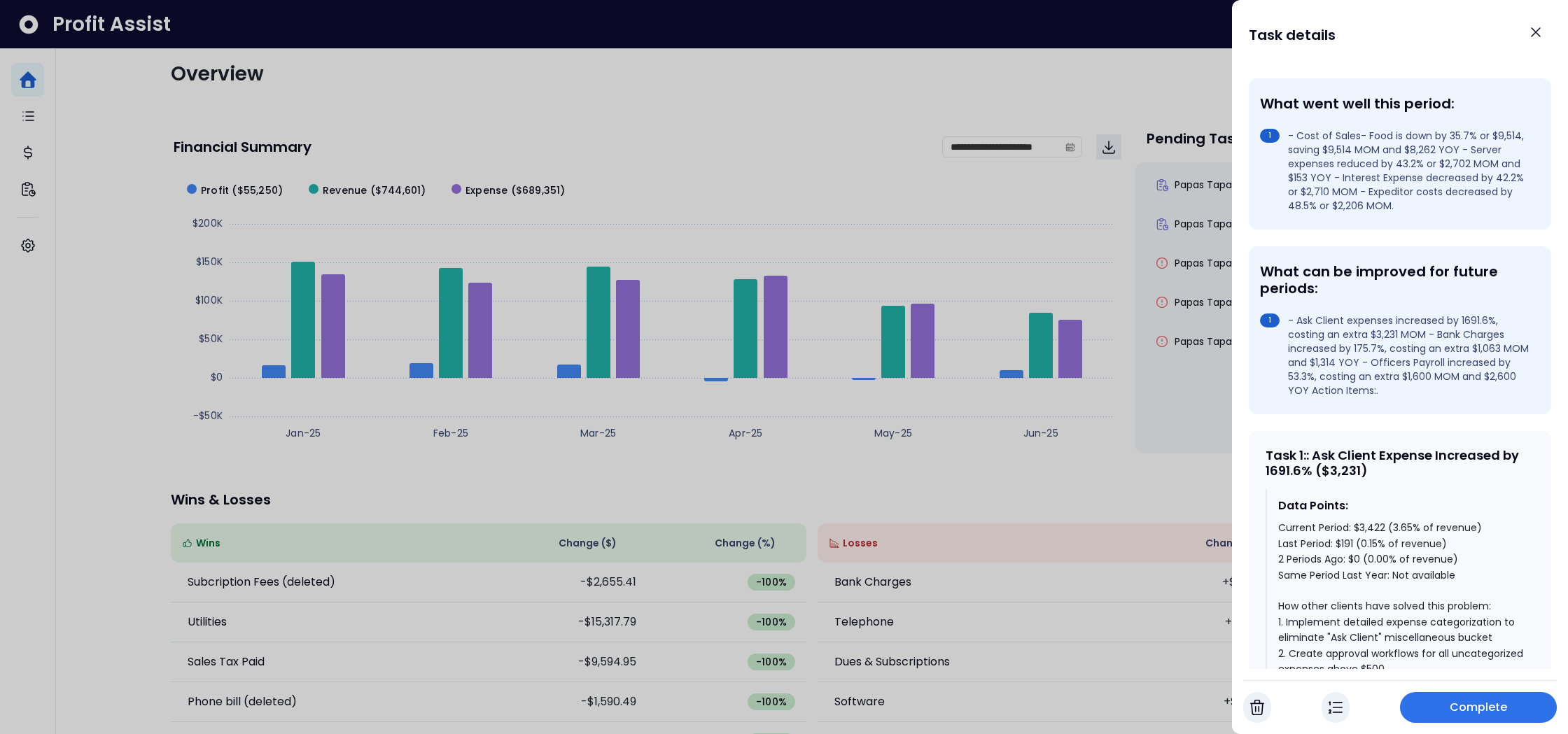
scroll to position [150, 0]
click at [1529, 32] on icon "Close" at bounding box center [1536, 32] width 17 height 17
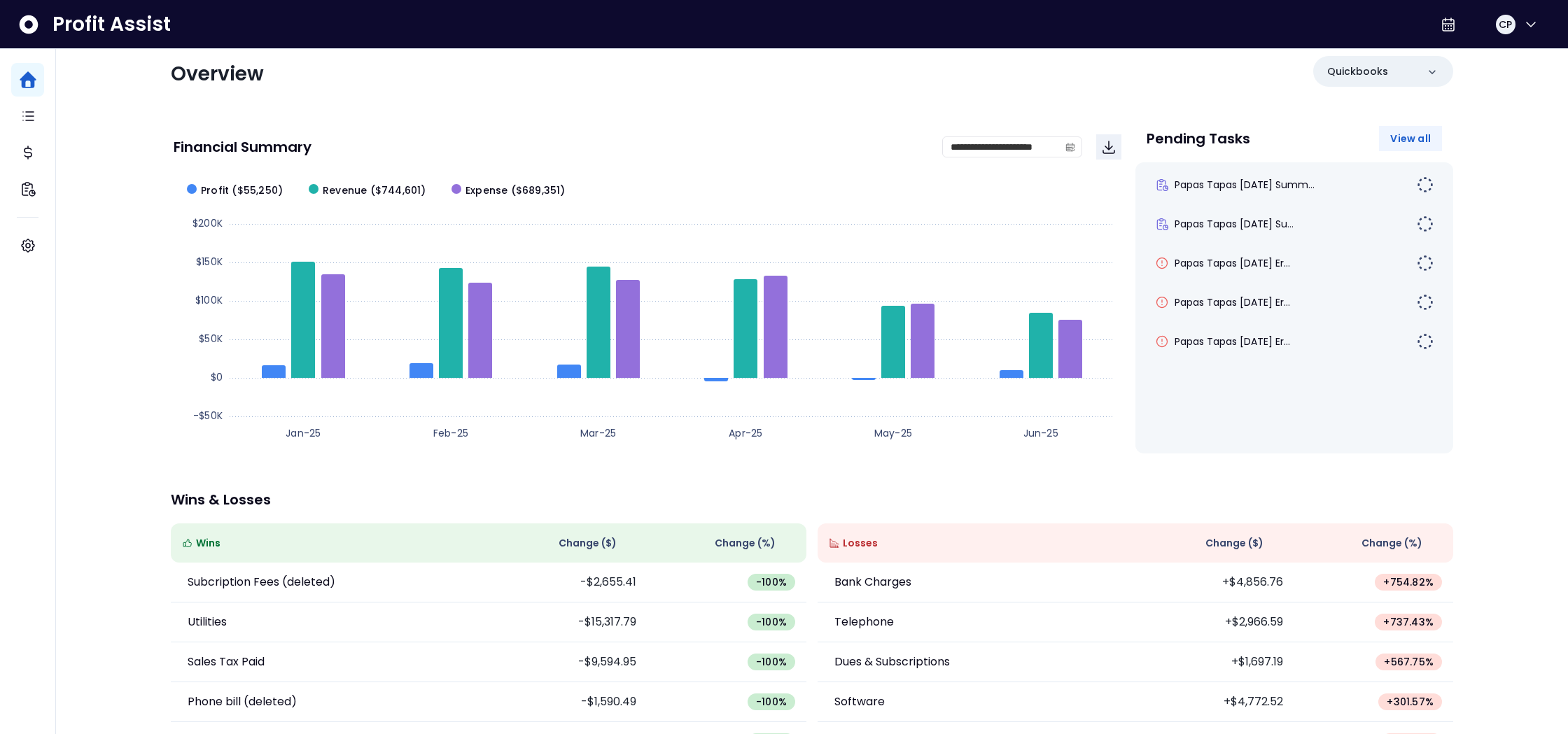
click at [1401, 144] on span "View all" at bounding box center [1410, 139] width 41 height 14
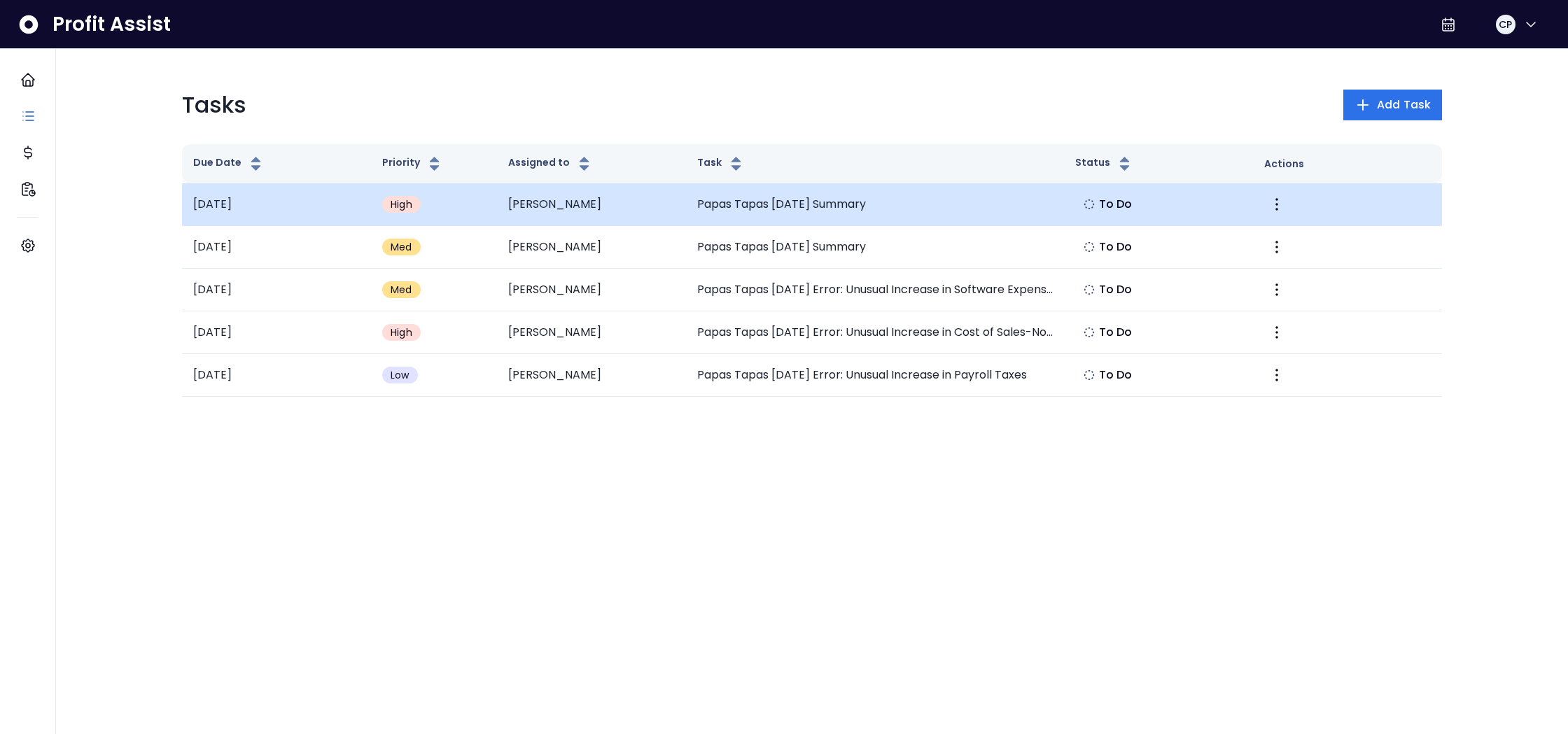
click at [438, 213] on td "High" at bounding box center [433, 204] width 126 height 42
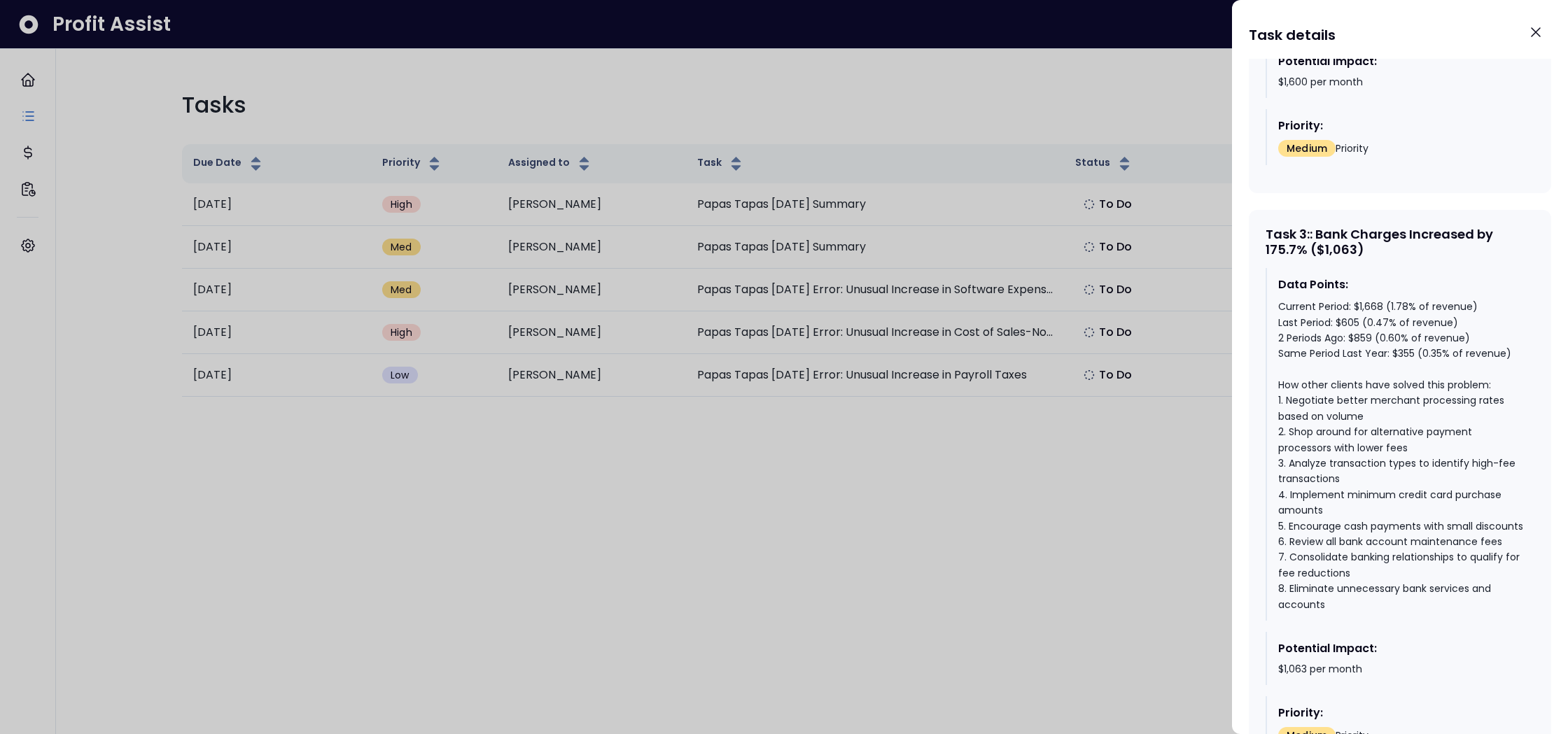
scroll to position [1694, 0]
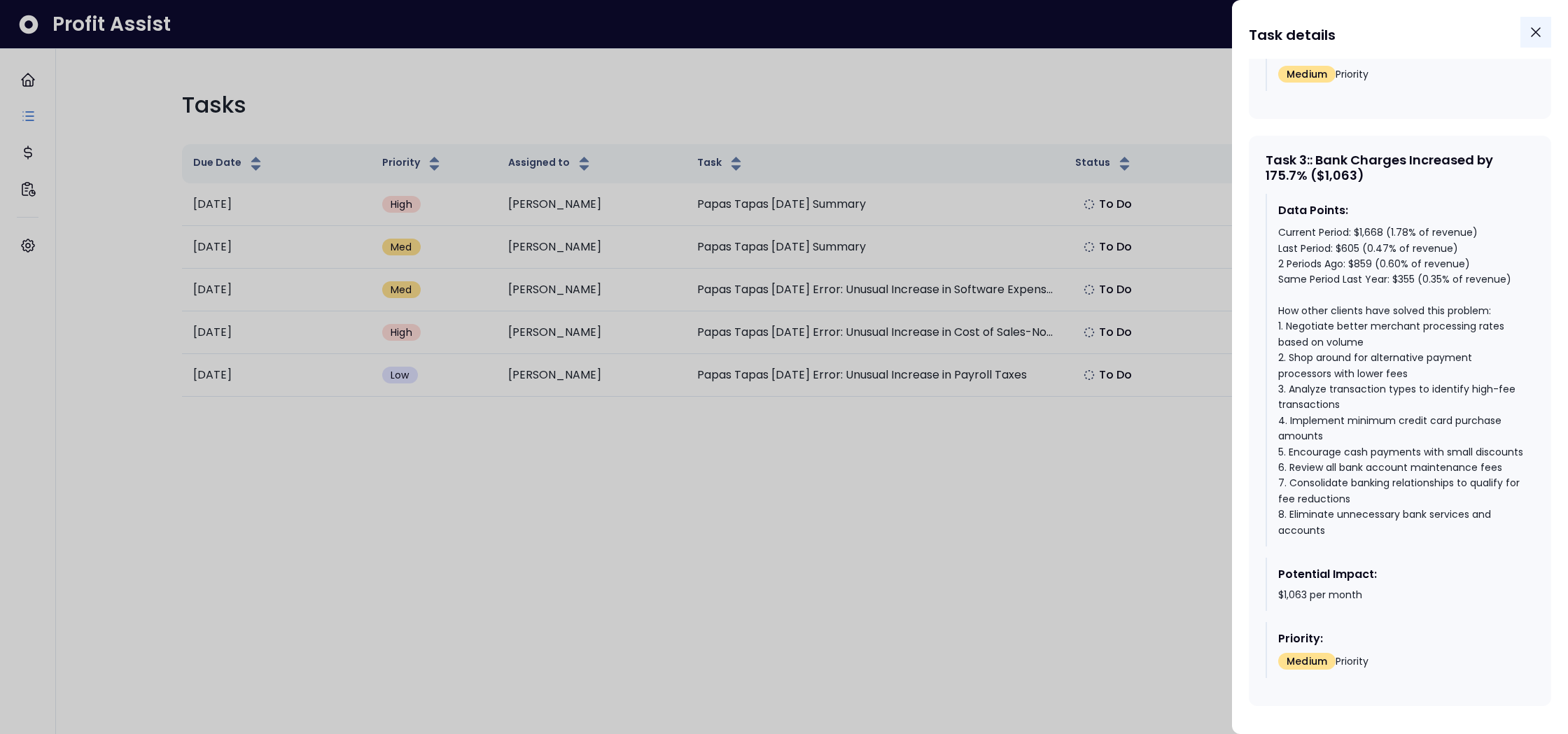
click at [1536, 28] on icon "Close" at bounding box center [1536, 32] width 17 height 17
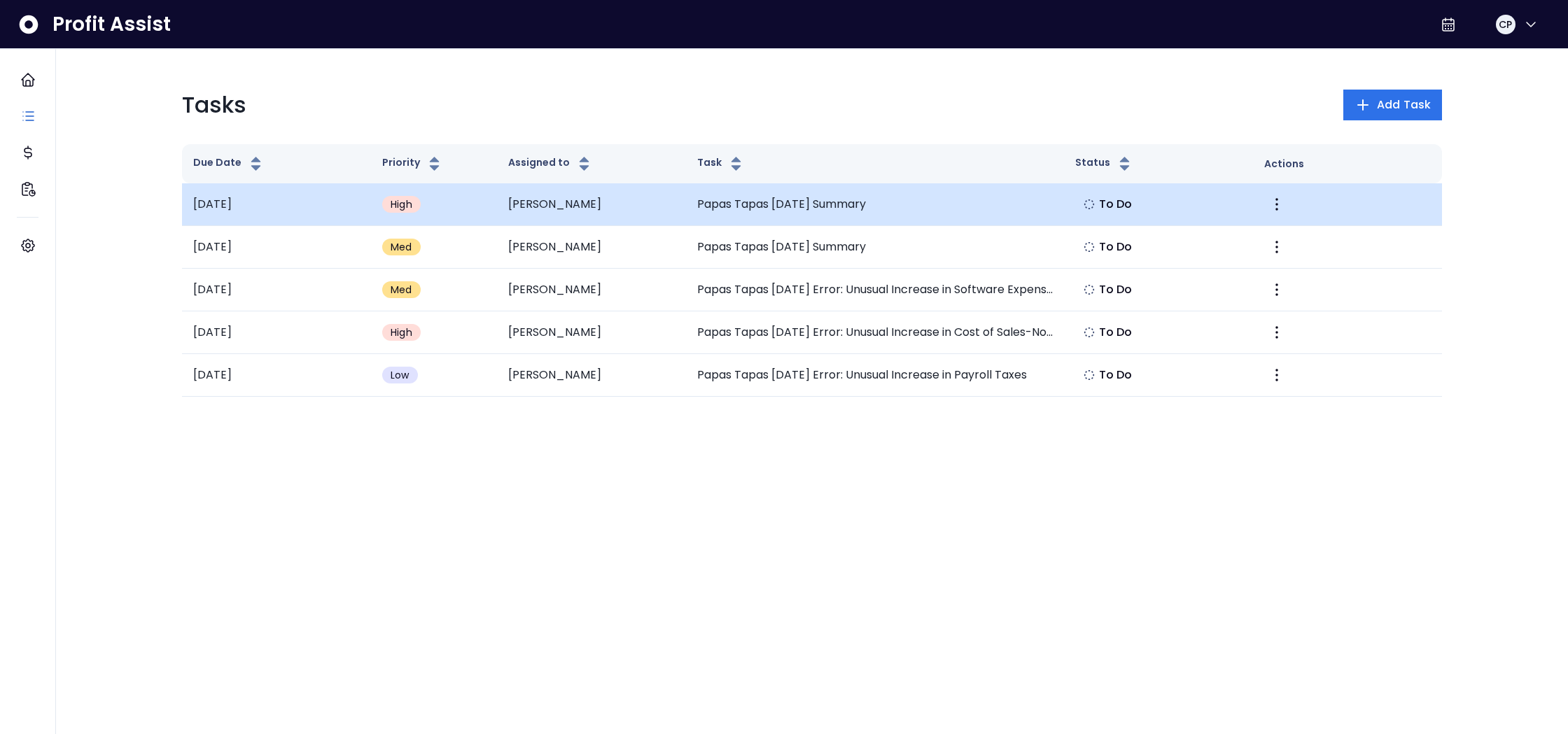
click at [1093, 209] on img at bounding box center [1089, 204] width 12 height 12
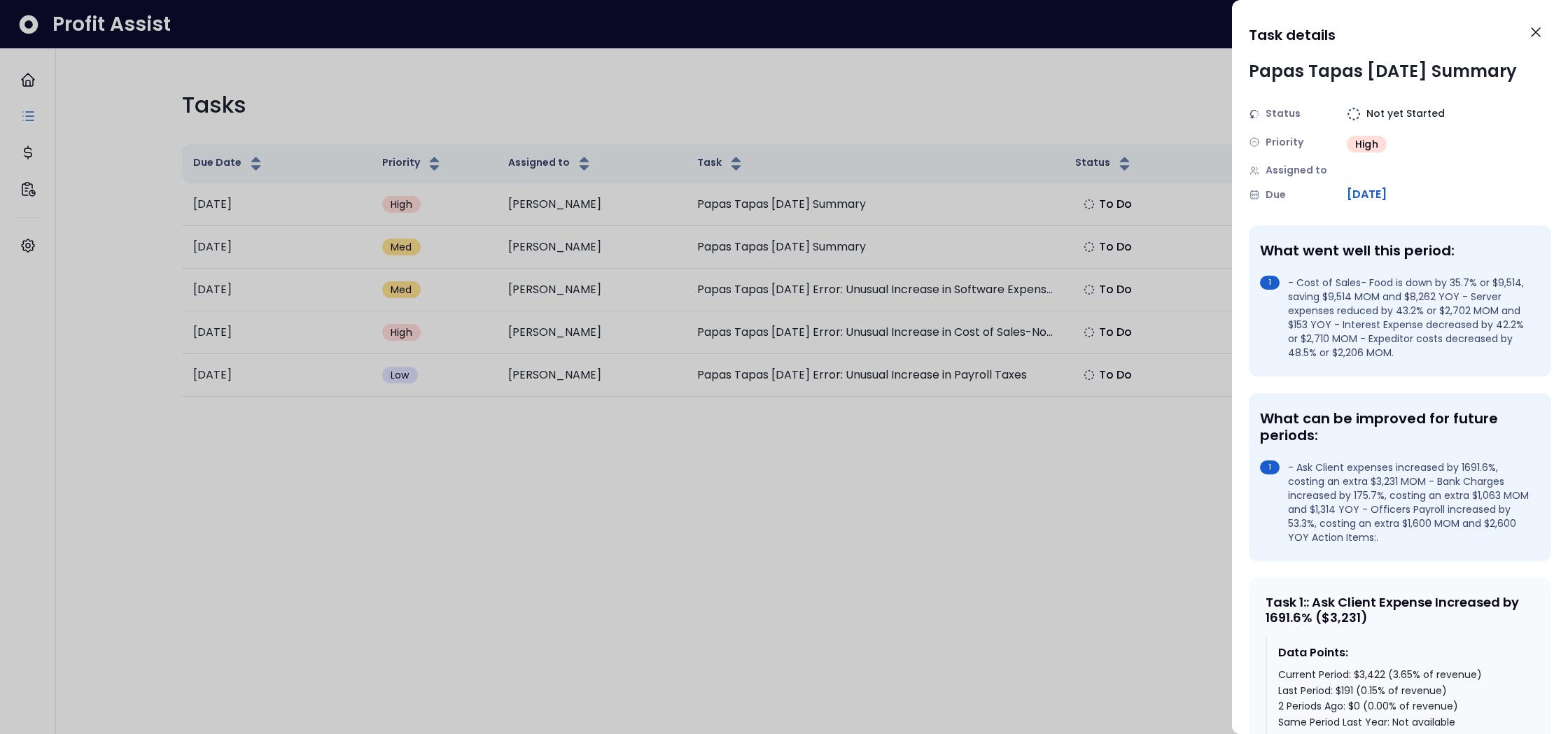
click at [1108, 178] on div at bounding box center [784, 367] width 1568 height 734
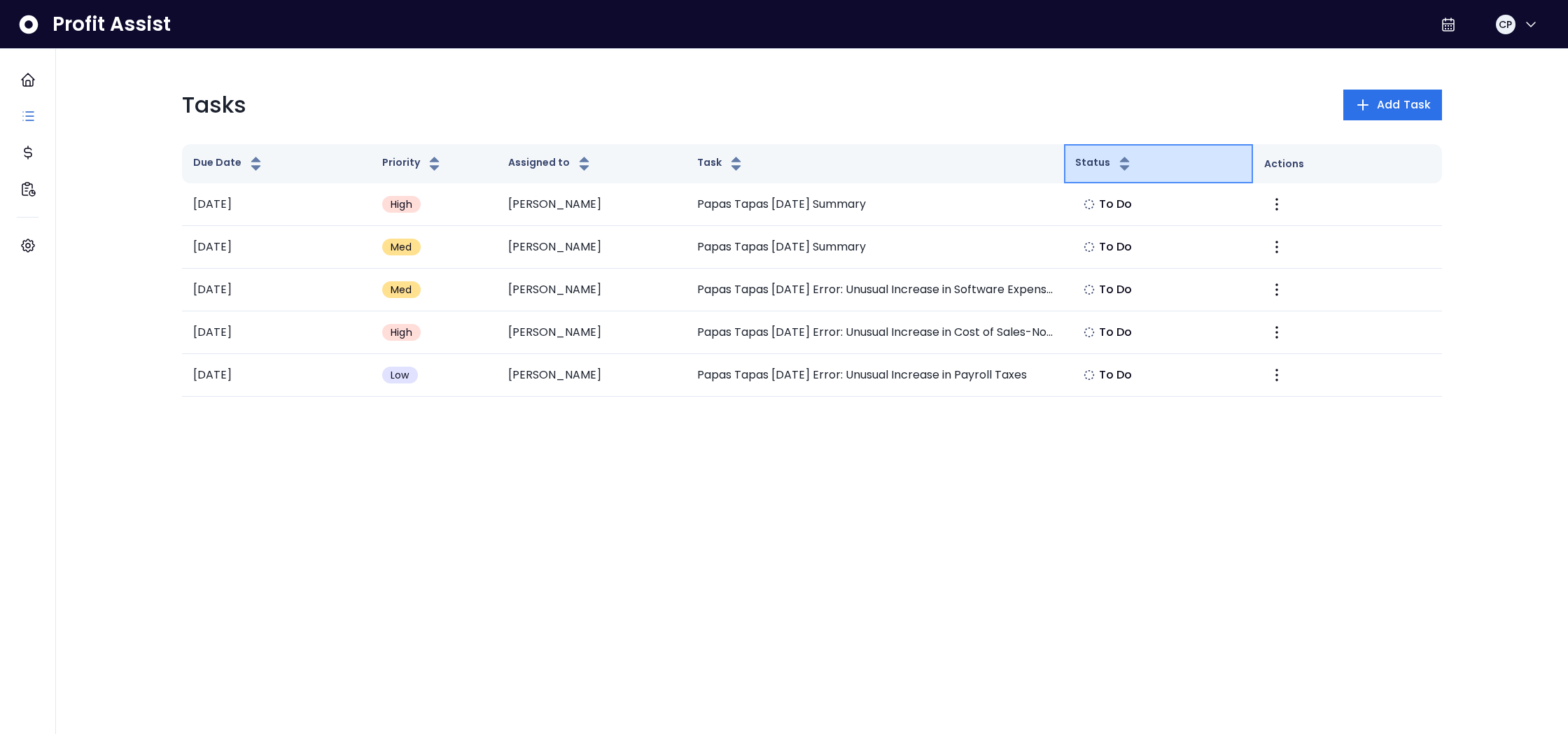
click at [1110, 163] on button "Status" at bounding box center [1103, 164] width 58 height 17
click at [1213, 117] on div "Tasks Add Task" at bounding box center [811, 105] width 1260 height 34
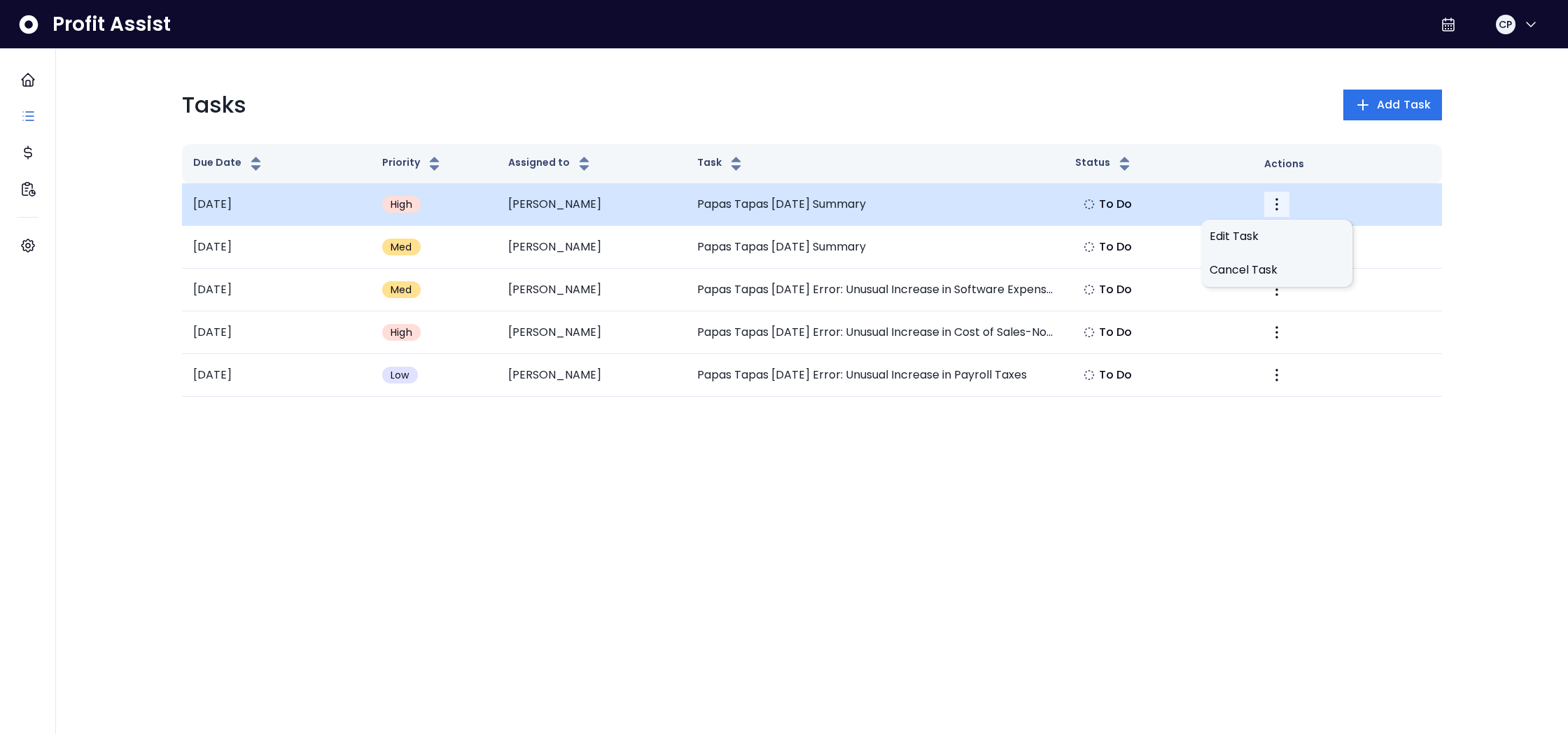
click at [1277, 199] on icon "More" at bounding box center [1277, 204] width 3 height 12
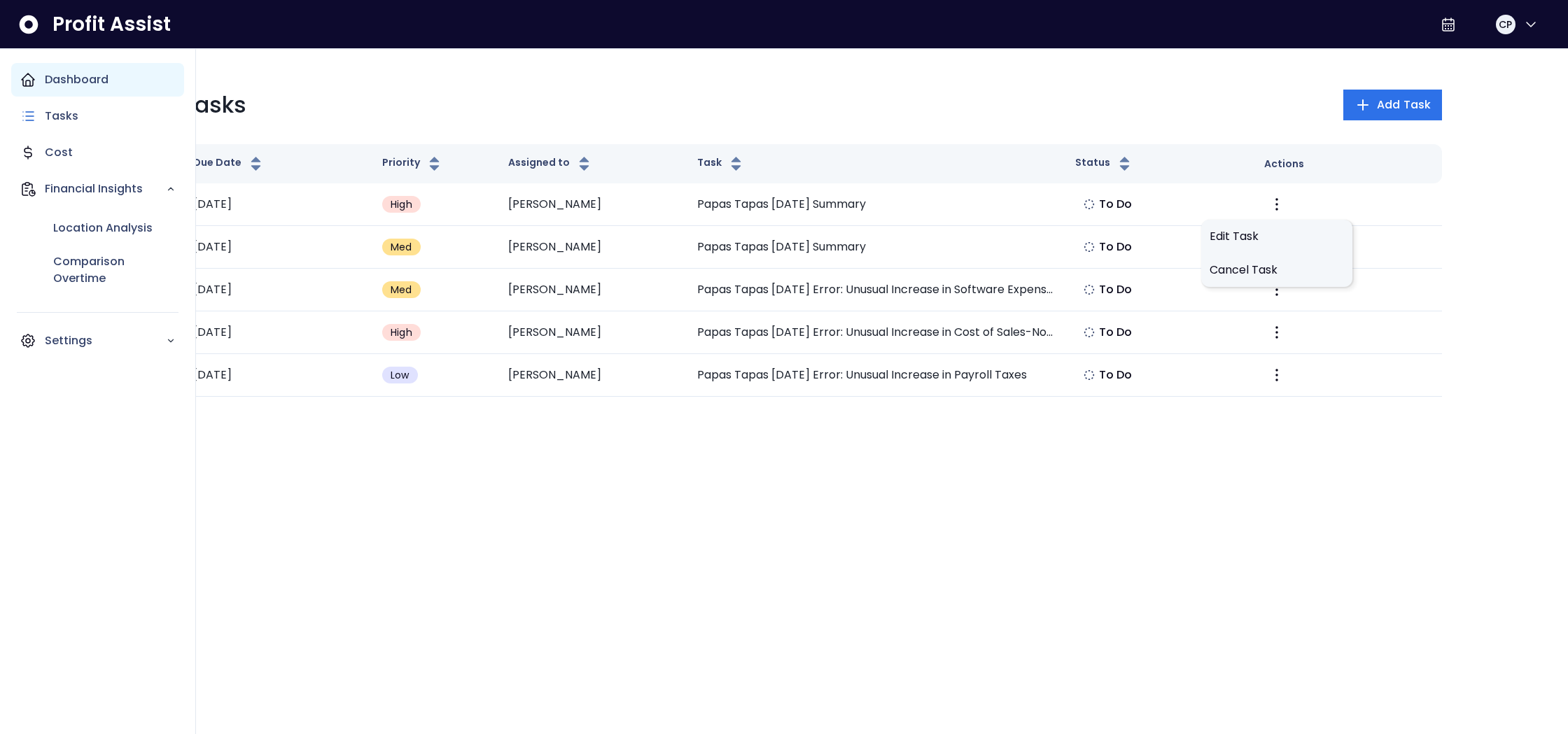
click at [29, 81] on icon "Main navigation" at bounding box center [28, 79] width 12 height 12
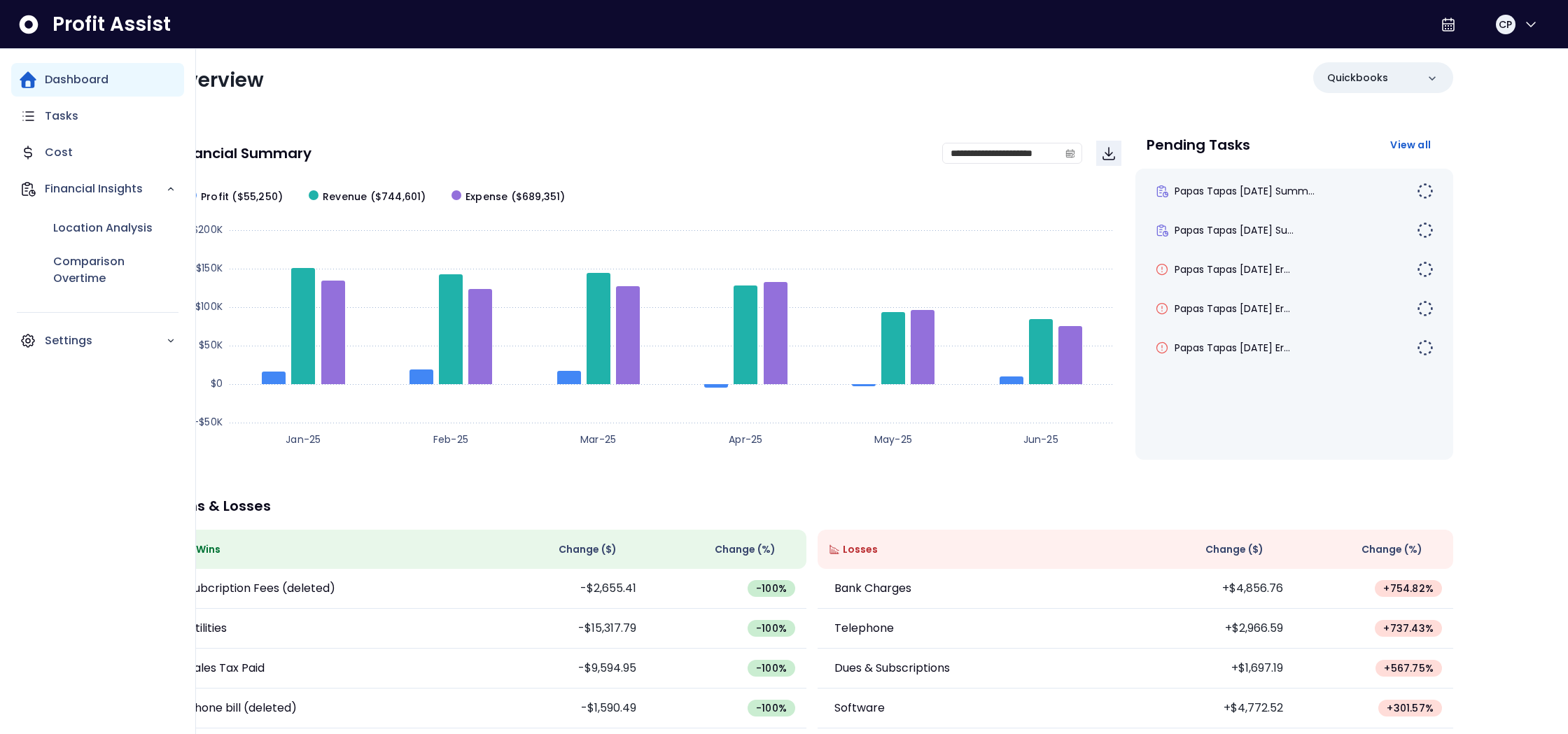
scroll to position [14, 0]
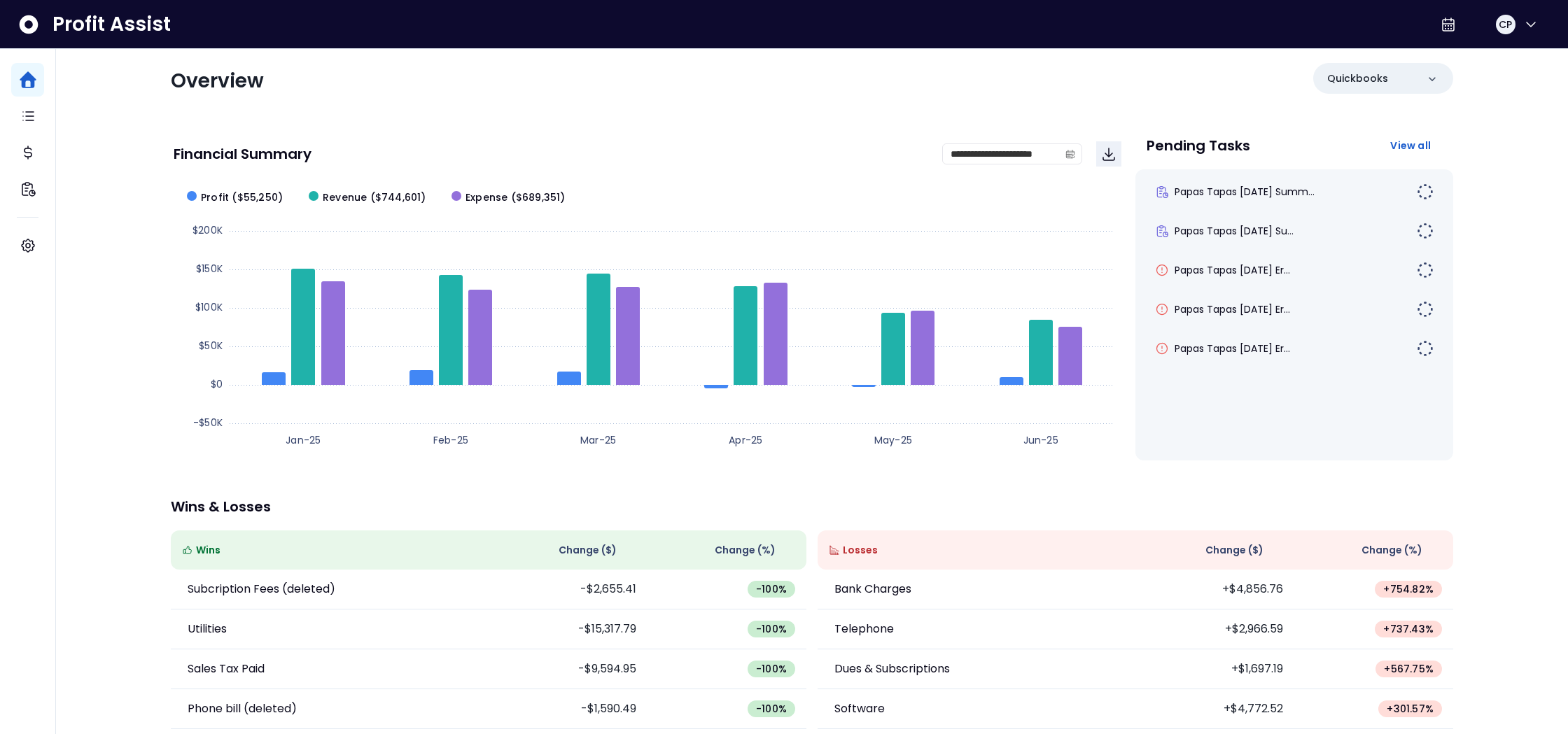
click at [723, 112] on div "**********" at bounding box center [811, 448] width 1310 height 828
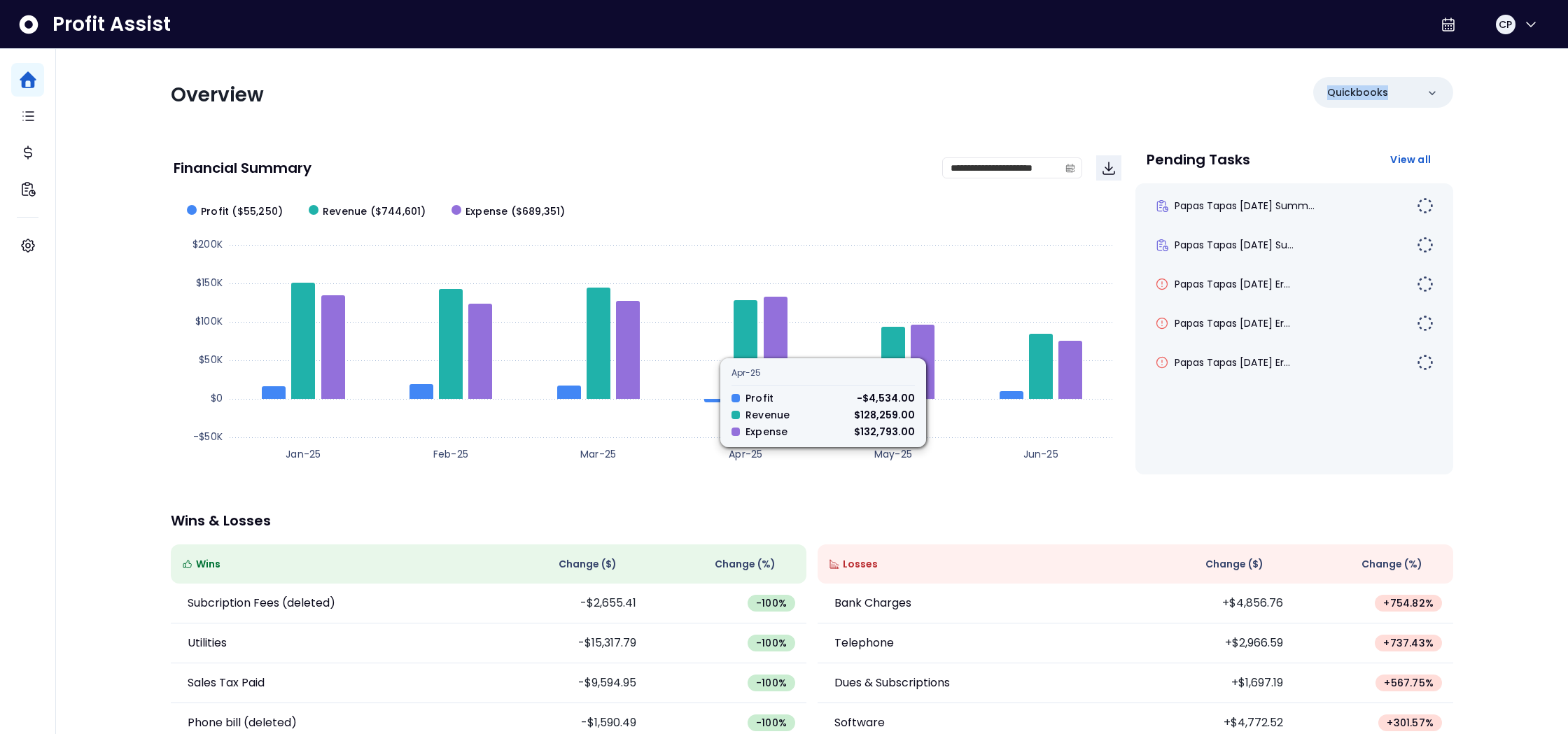
scroll to position [52, 0]
